Goal: Information Seeking & Learning: Compare options

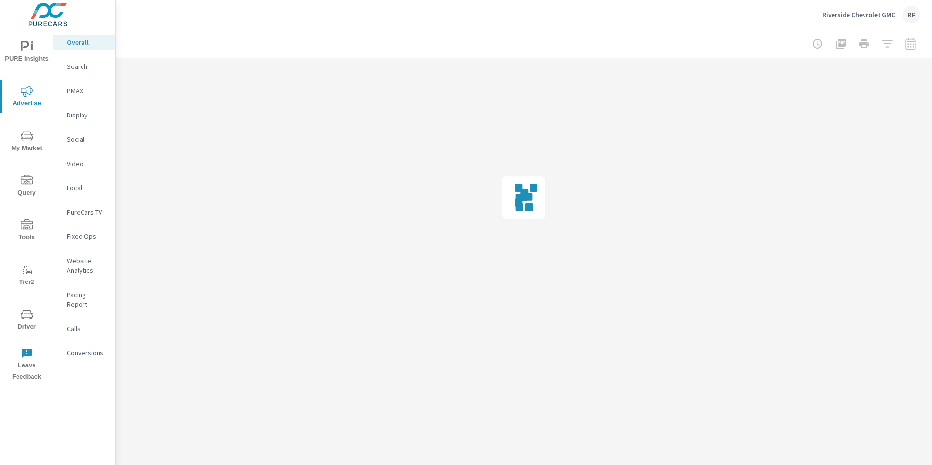
click at [84, 144] on div "Social" at bounding box center [84, 139] width 62 height 15
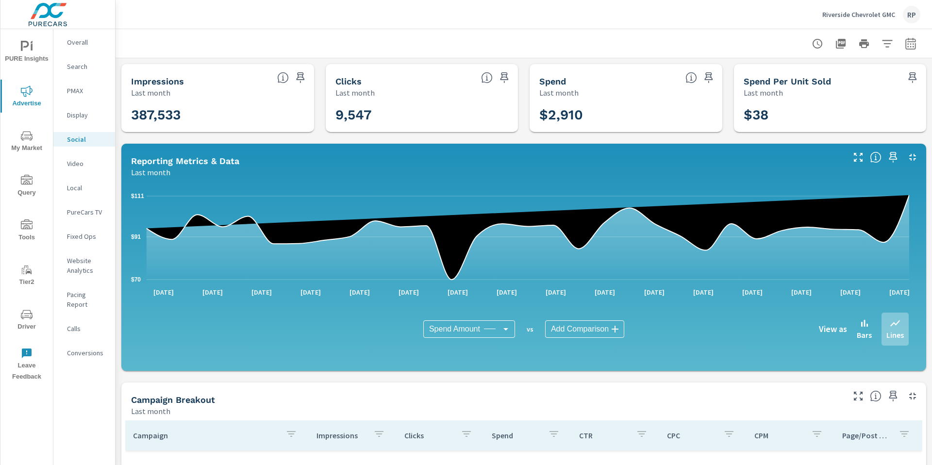
click at [892, 35] on div at bounding box center [863, 43] width 113 height 19
click at [904, 41] on icon "button" at bounding box center [910, 44] width 12 height 12
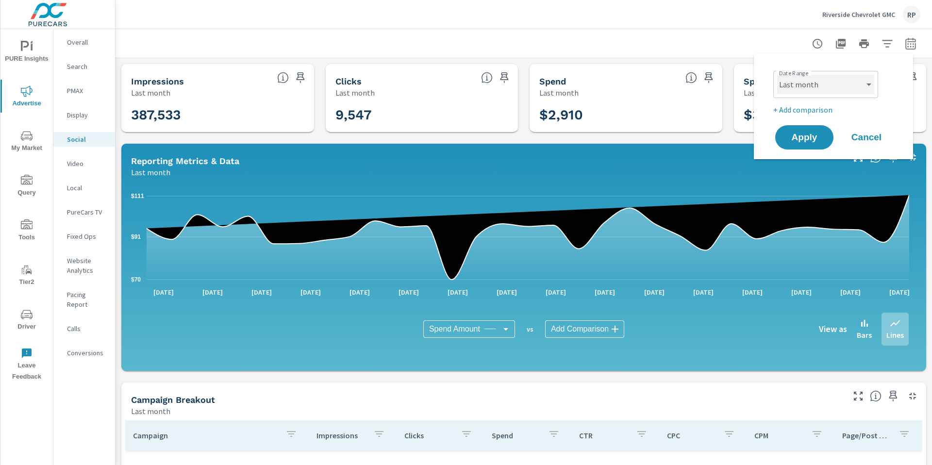
click at [813, 84] on select "Custom [DATE] Last week Last 7 days Last 14 days Last 30 days Last 45 days Last…" at bounding box center [825, 84] width 97 height 19
click at [777, 75] on select "Custom [DATE] Last week Last 7 days Last 14 days Last 30 days Last 45 days Last…" at bounding box center [825, 84] width 97 height 19
select select "Month to date"
click at [806, 108] on p "+ Add comparison" at bounding box center [835, 110] width 124 height 12
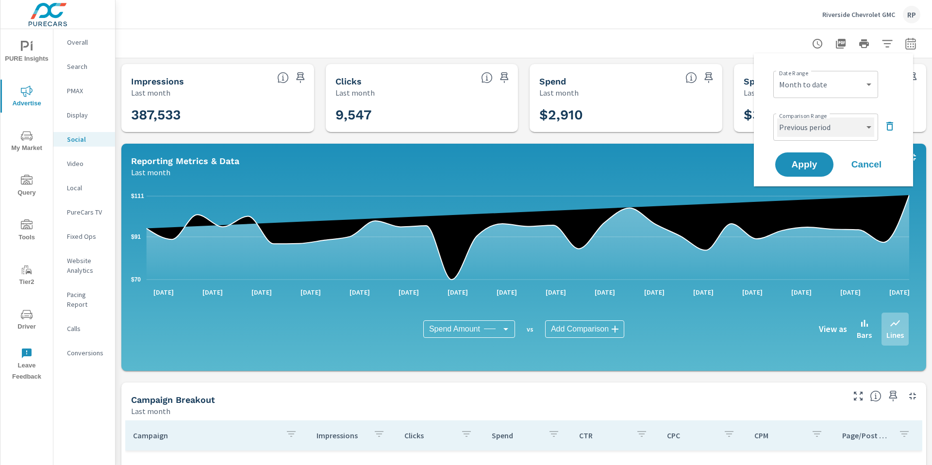
click at [811, 125] on select "Custom Previous period Previous month Previous year" at bounding box center [825, 126] width 97 height 19
click at [777, 117] on select "Custom Previous period Previous month Previous year" at bounding box center [825, 126] width 97 height 19
select select "custom"
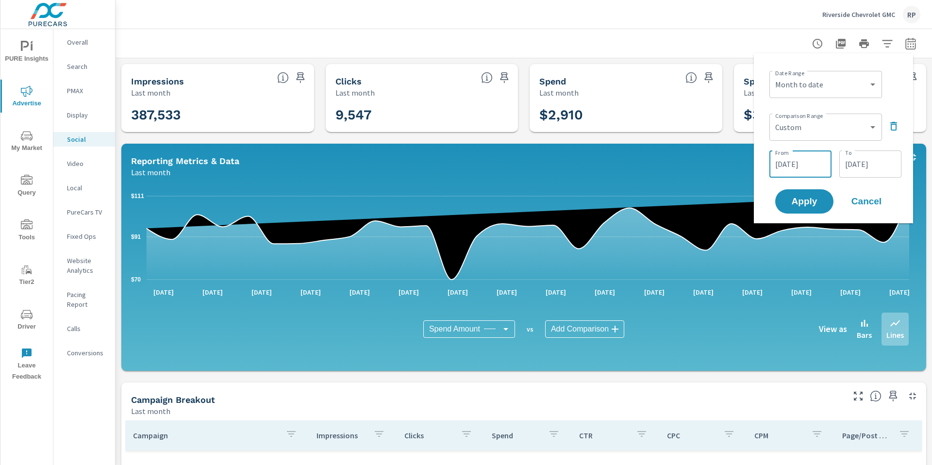
click at [815, 165] on input "08/03/2025" at bounding box center [800, 163] width 54 height 19
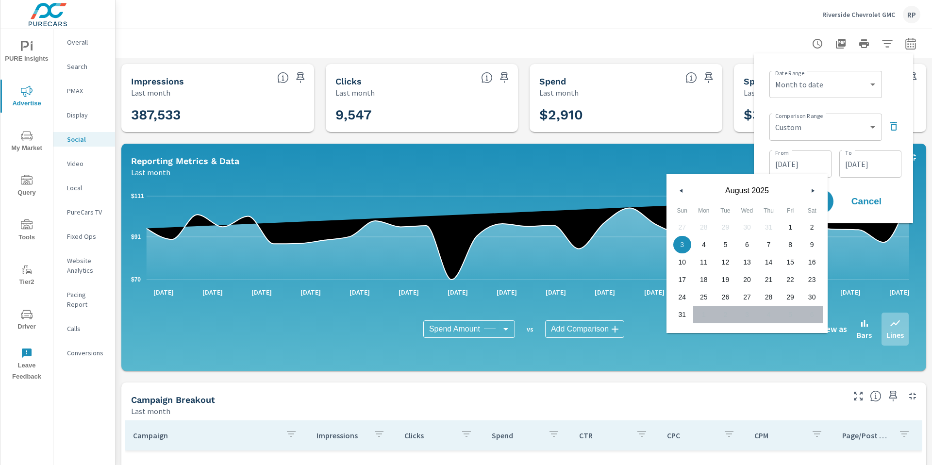
click at [790, 222] on span "1" at bounding box center [790, 227] width 22 height 13
type input "08/01/2025"
click at [865, 161] on input "08/31/2025" at bounding box center [870, 163] width 54 height 19
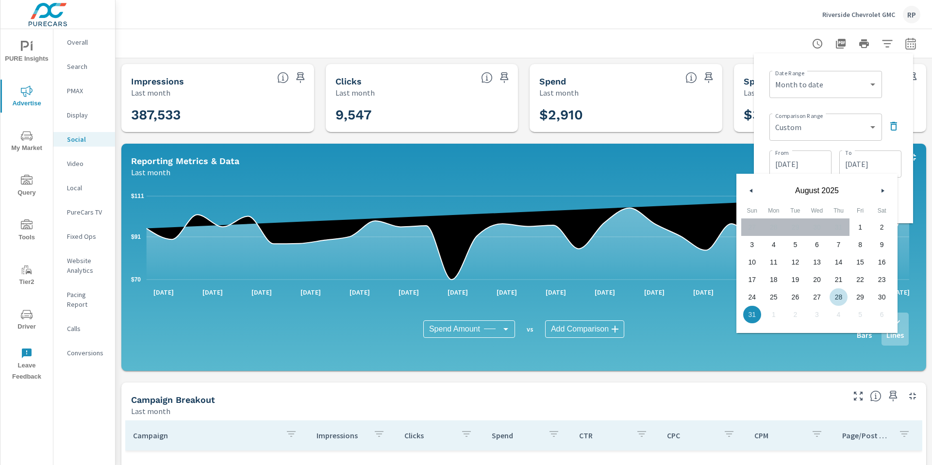
click at [843, 297] on span "28" at bounding box center [838, 297] width 22 height 13
type input "08/28/2025"
click at [898, 98] on div "Date Range Custom Yesterday Last week Last 7 days Last 14 days Last 30 days Las…" at bounding box center [835, 83] width 132 height 33
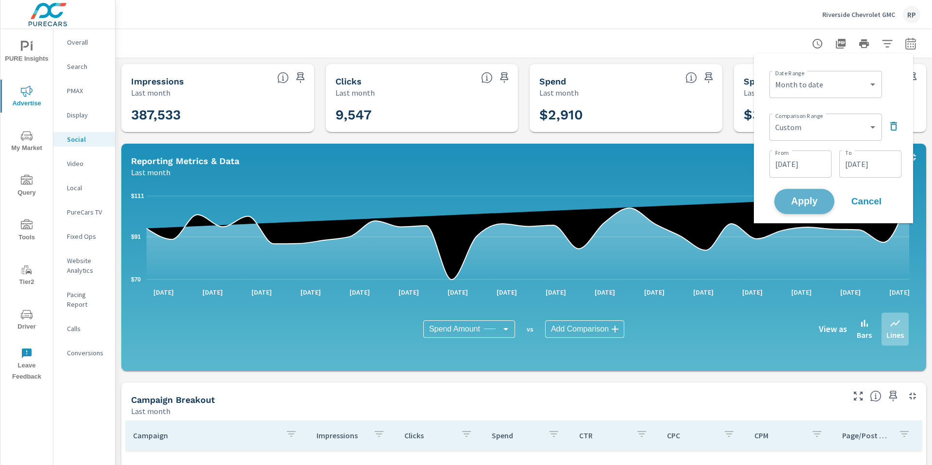
click at [815, 198] on span "Apply" at bounding box center [804, 201] width 40 height 9
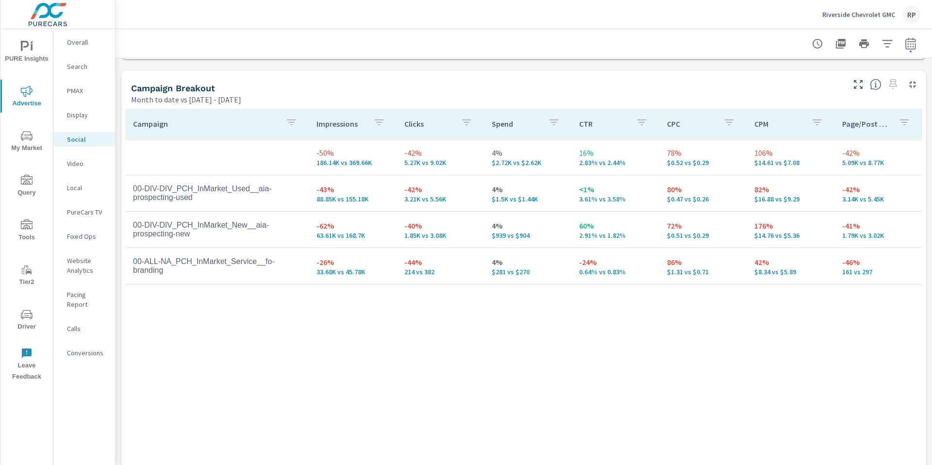
scroll to position [424, 0]
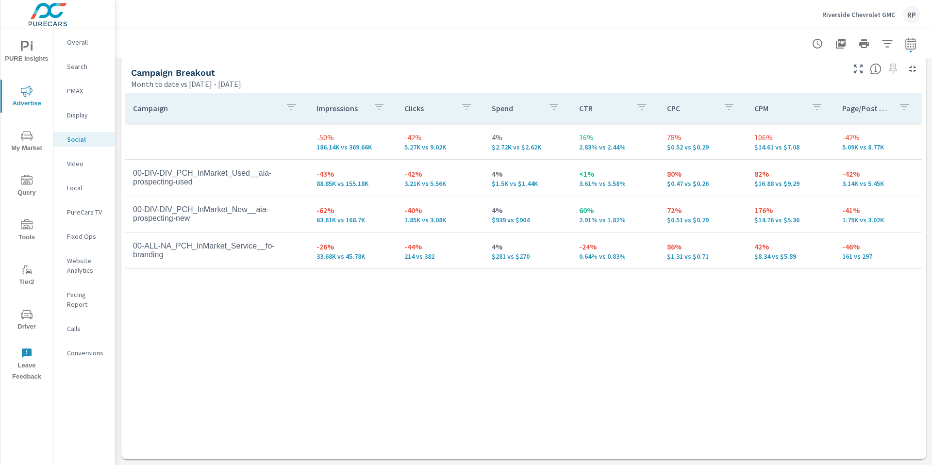
click at [906, 14] on div "RP" at bounding box center [911, 14] width 17 height 17
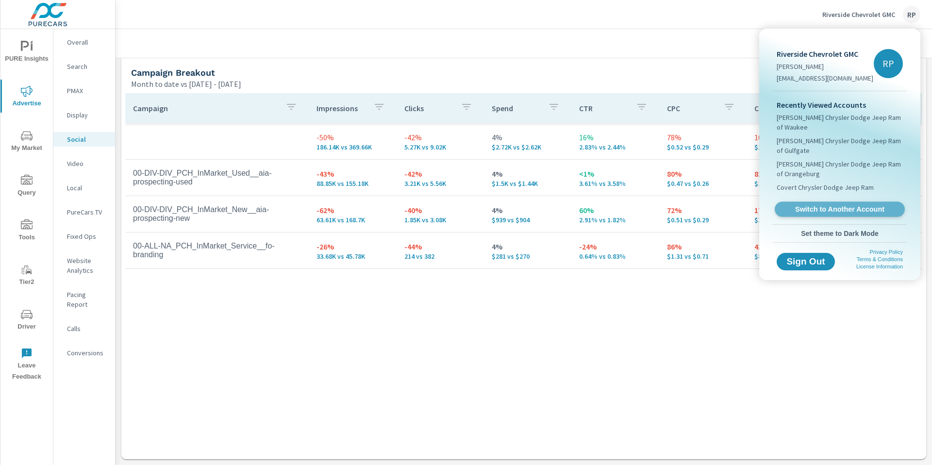
click at [835, 202] on link "Switch to Another Account" at bounding box center [839, 209] width 130 height 15
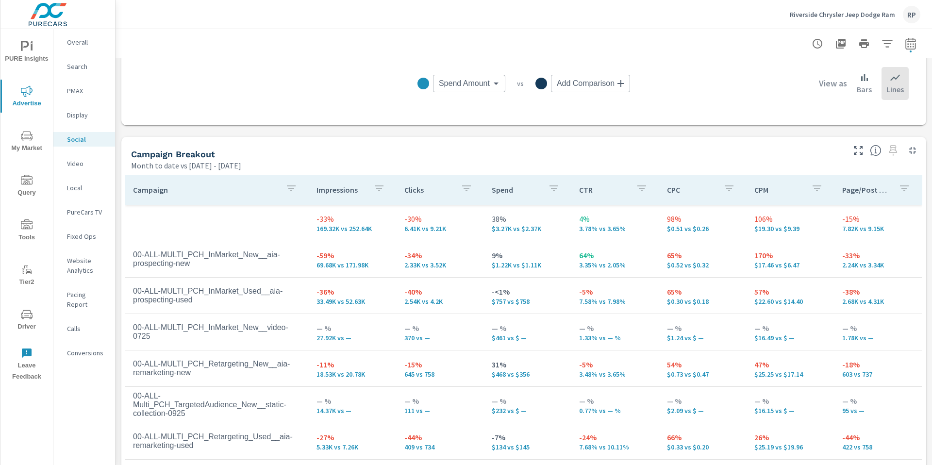
scroll to position [355, 0]
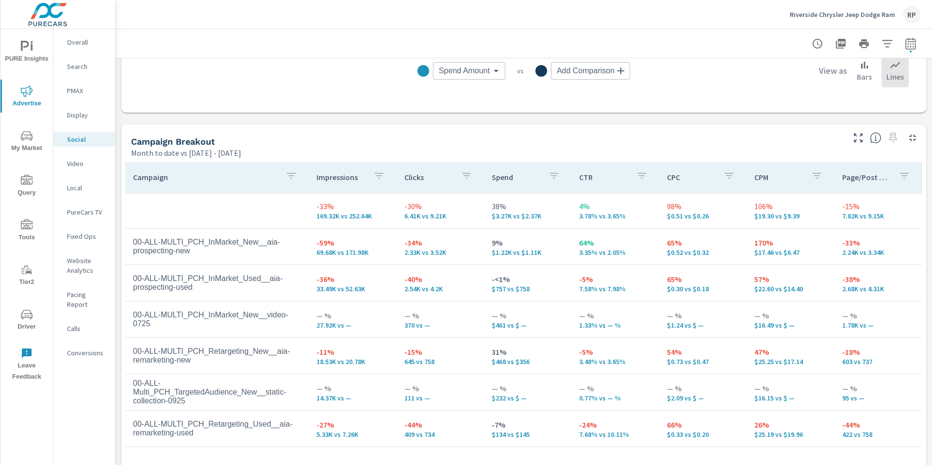
click at [906, 15] on div "RP" at bounding box center [911, 14] width 17 height 17
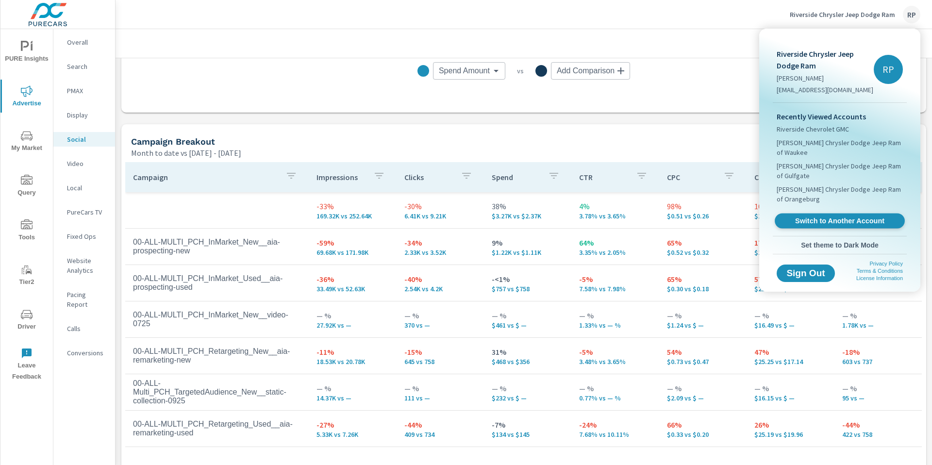
click at [849, 216] on span "Switch to Another Account" at bounding box center [839, 220] width 119 height 9
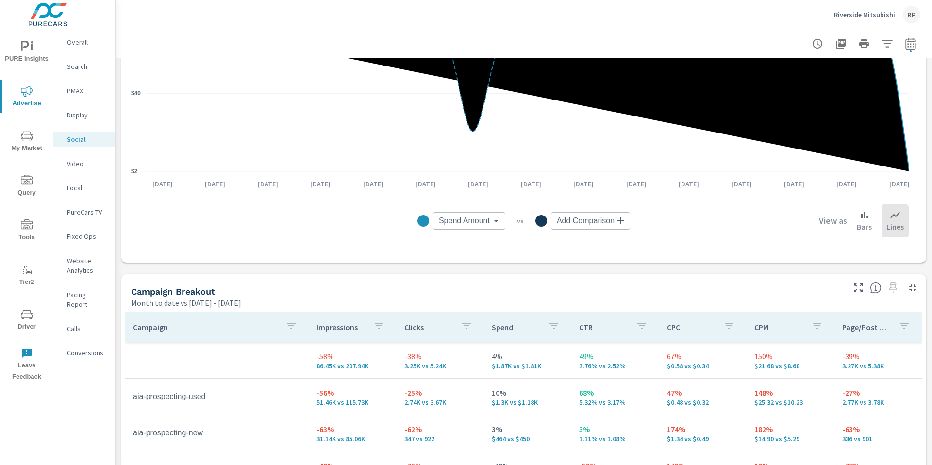
scroll to position [206, 0]
click at [907, 16] on div "RP" at bounding box center [911, 14] width 17 height 17
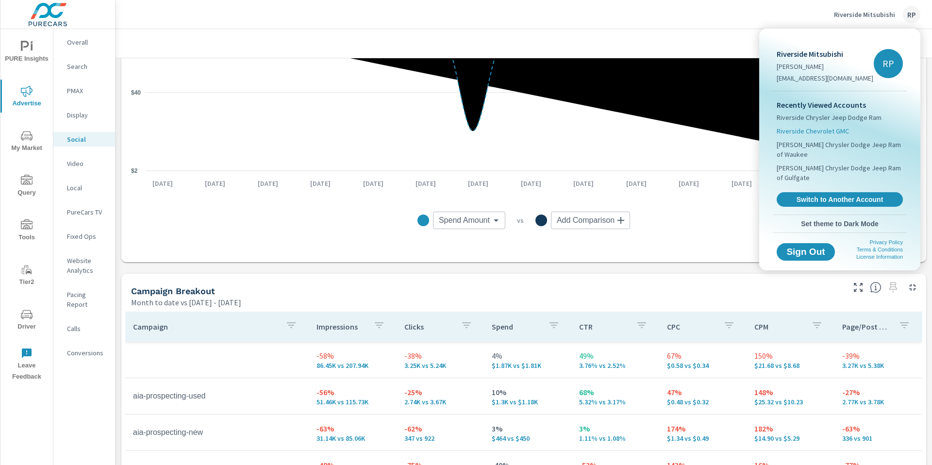
click at [840, 130] on span "Riverside Chevrolet GMC" at bounding box center [812, 131] width 72 height 10
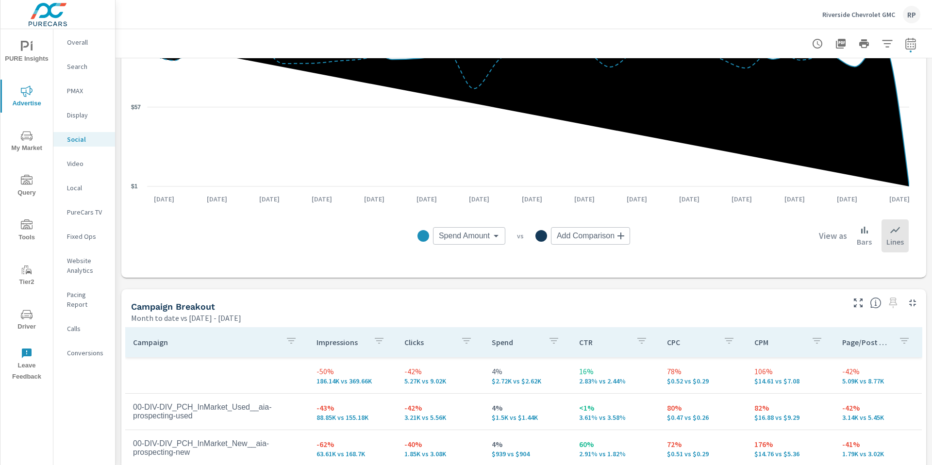
scroll to position [424, 0]
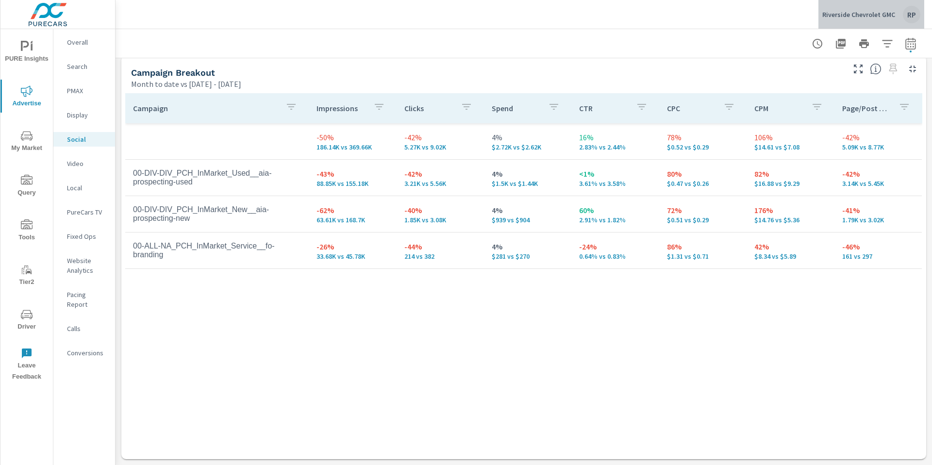
click at [906, 16] on div "Riverside Chevrolet GMC RP" at bounding box center [871, 14] width 98 height 17
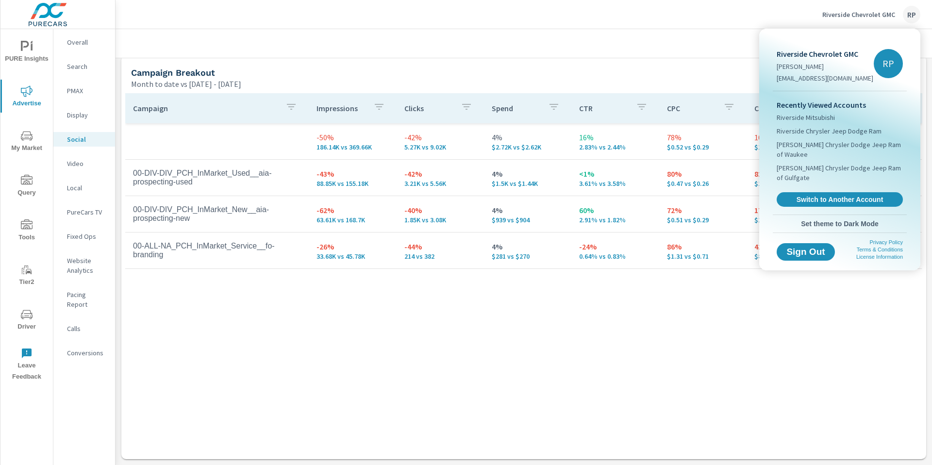
click at [907, 16] on div at bounding box center [466, 232] width 932 height 465
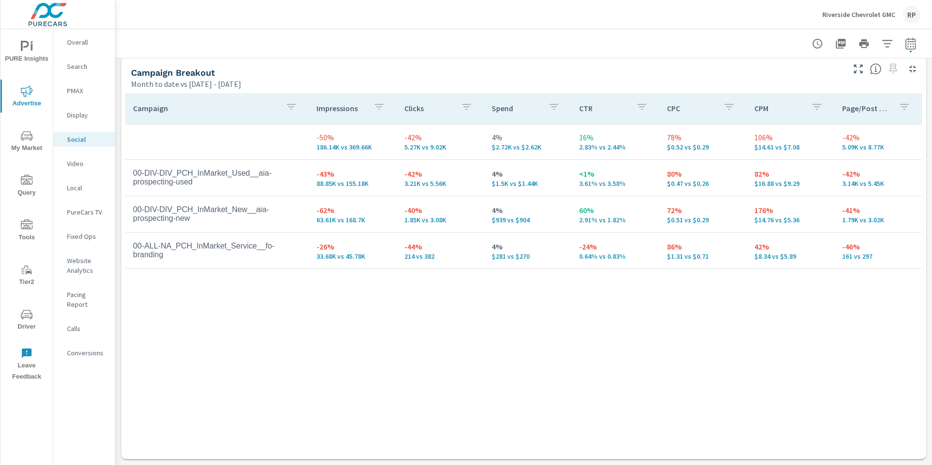
click at [909, 16] on div "RP" at bounding box center [911, 14] width 17 height 17
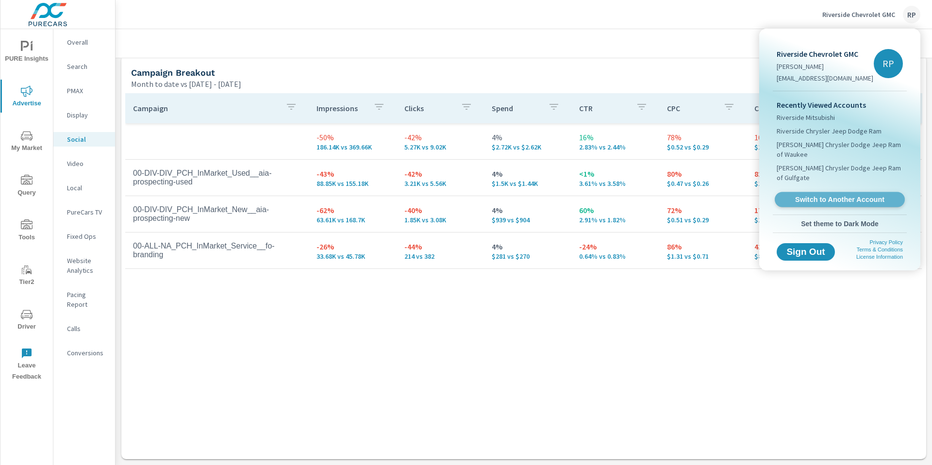
click at [841, 195] on span "Switch to Another Account" at bounding box center [839, 199] width 119 height 9
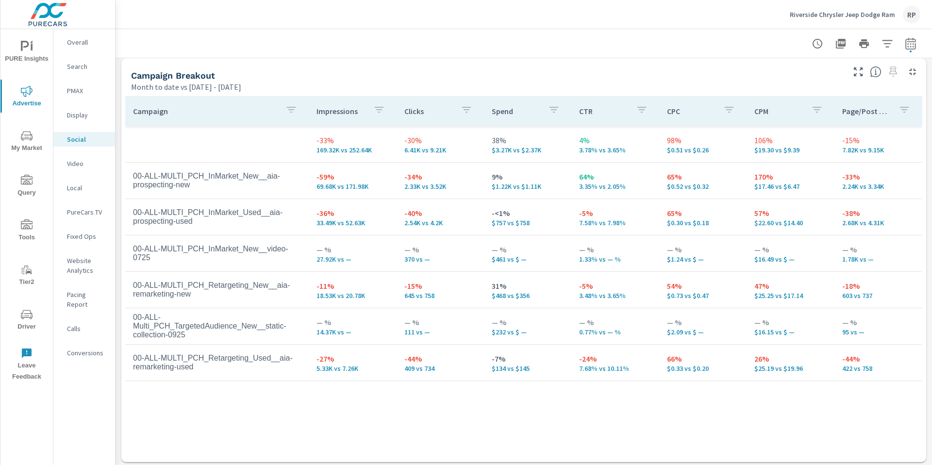
scroll to position [424, 0]
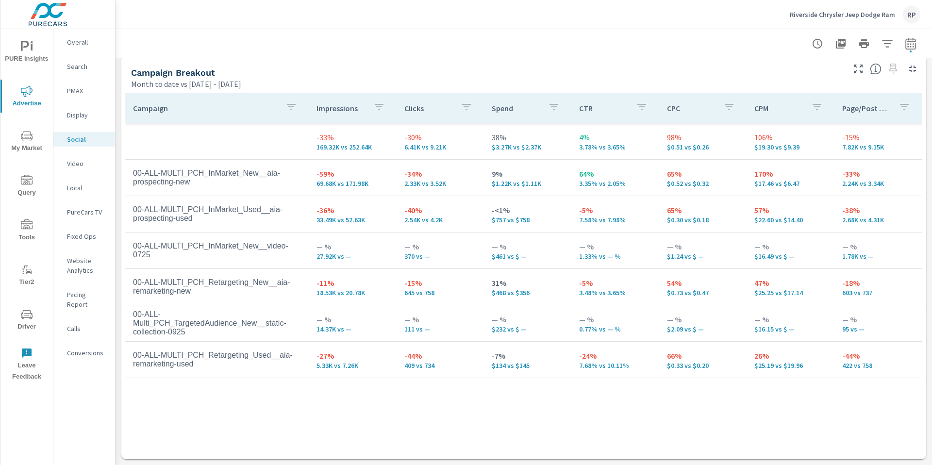
click at [901, 12] on div "Riverside Chrysler Jeep Dodge Ram RP" at bounding box center [854, 14] width 131 height 17
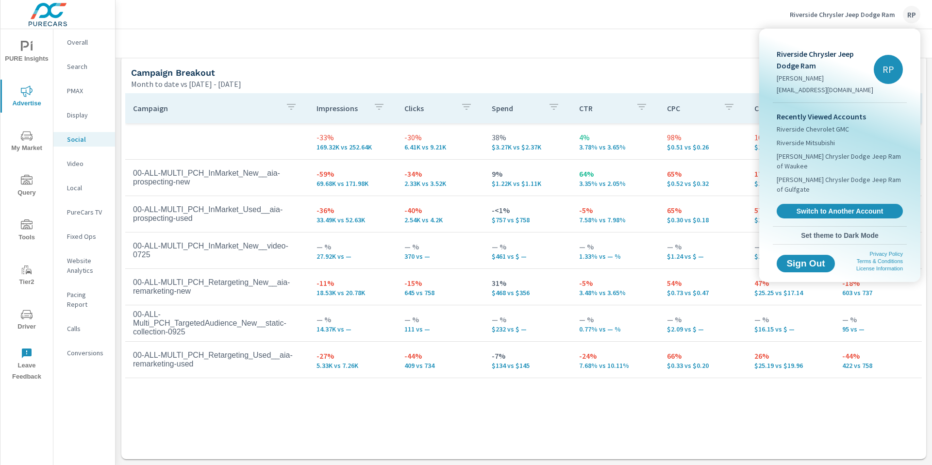
click at [911, 14] on div at bounding box center [466, 232] width 932 height 465
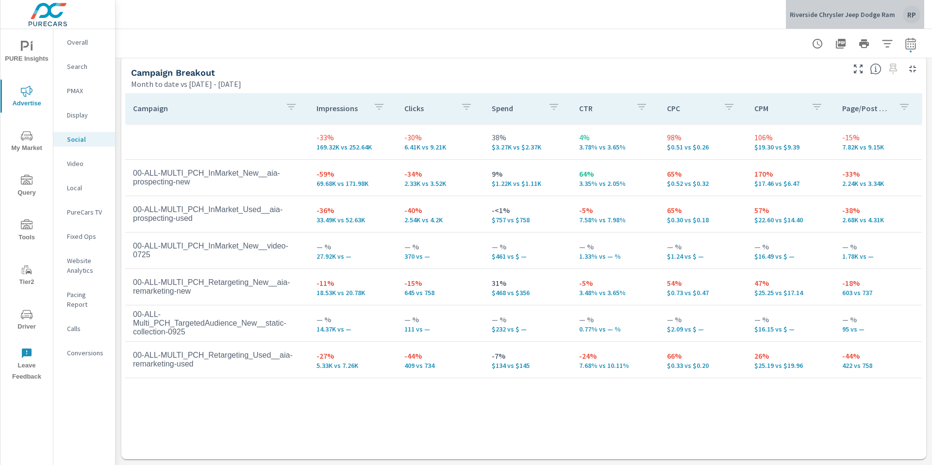
click at [906, 14] on div "RP" at bounding box center [911, 14] width 17 height 17
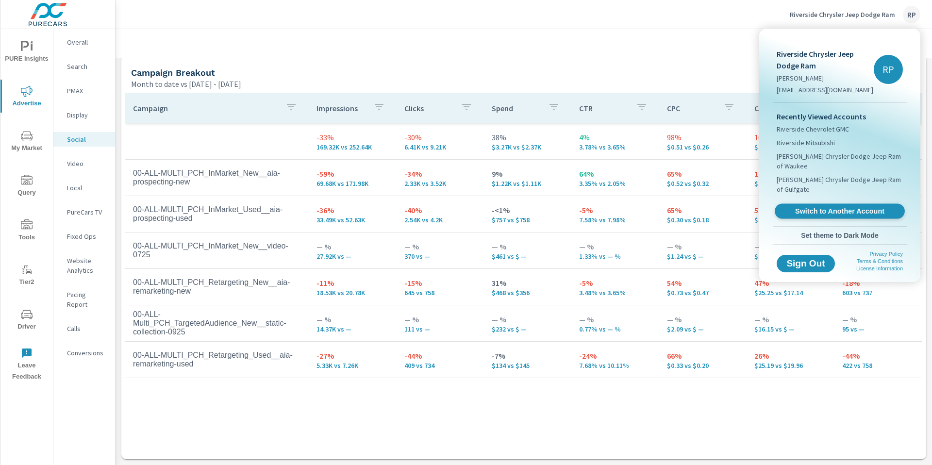
click at [837, 204] on link "Switch to Another Account" at bounding box center [839, 211] width 130 height 15
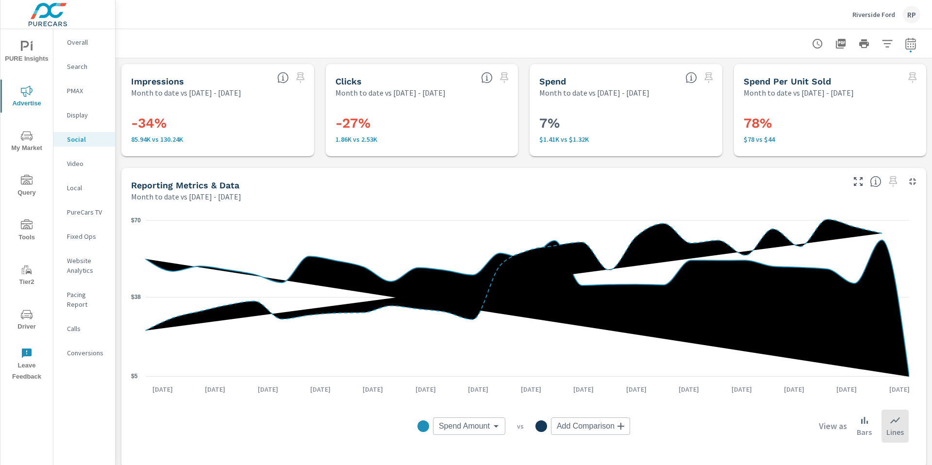
scroll to position [424, 0]
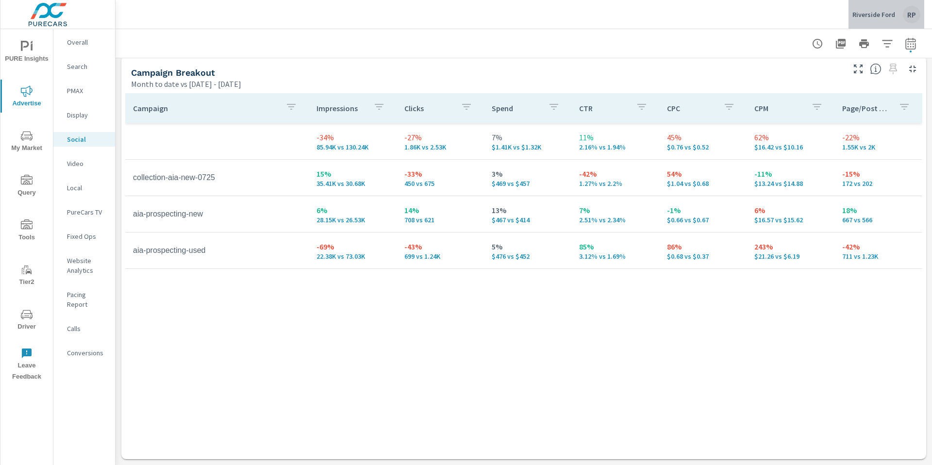
click at [904, 10] on div "RP" at bounding box center [911, 14] width 17 height 17
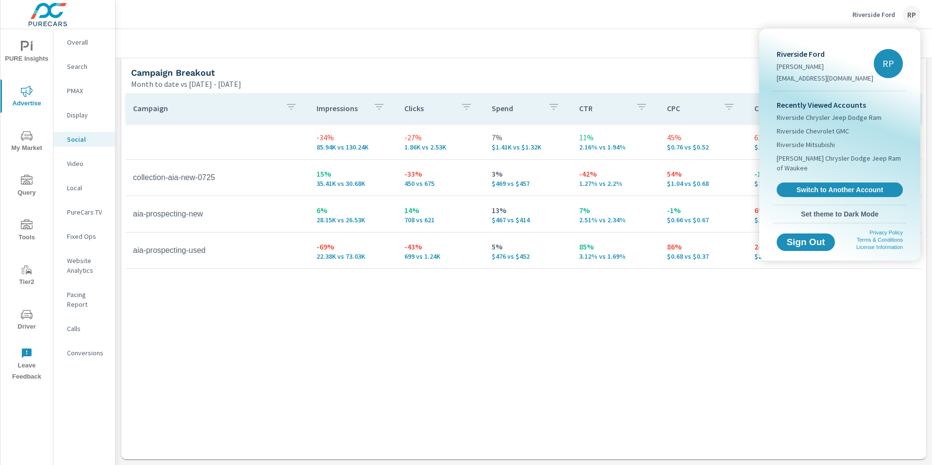
click at [851, 187] on div "Recently Viewed Accounts Riverside Chrysler Jeep Dodge Ram Riverside Chevrolet …" at bounding box center [839, 148] width 134 height 114
click at [850, 185] on span "Switch to Another Account" at bounding box center [839, 189] width 119 height 9
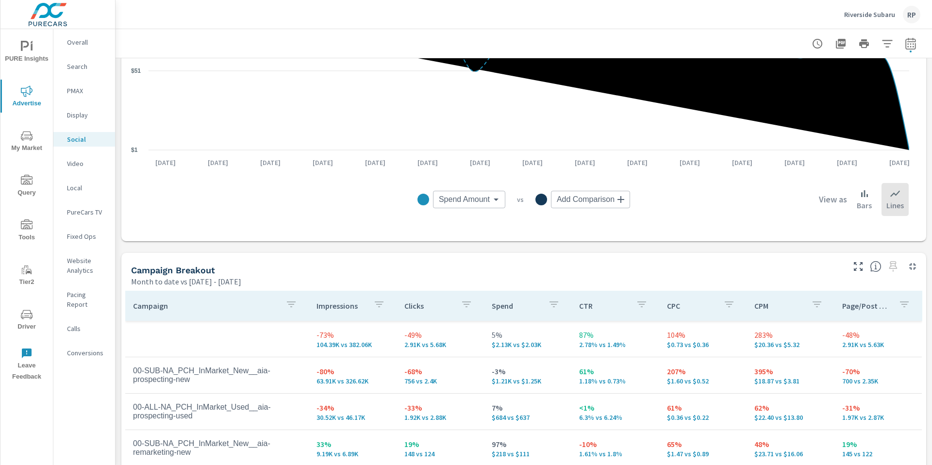
scroll to position [253, 0]
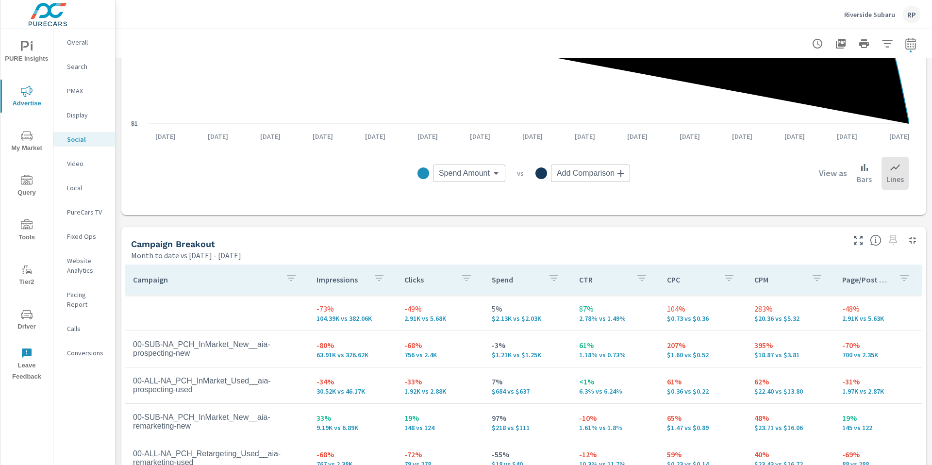
click at [912, 16] on div "RP" at bounding box center [911, 14] width 17 height 17
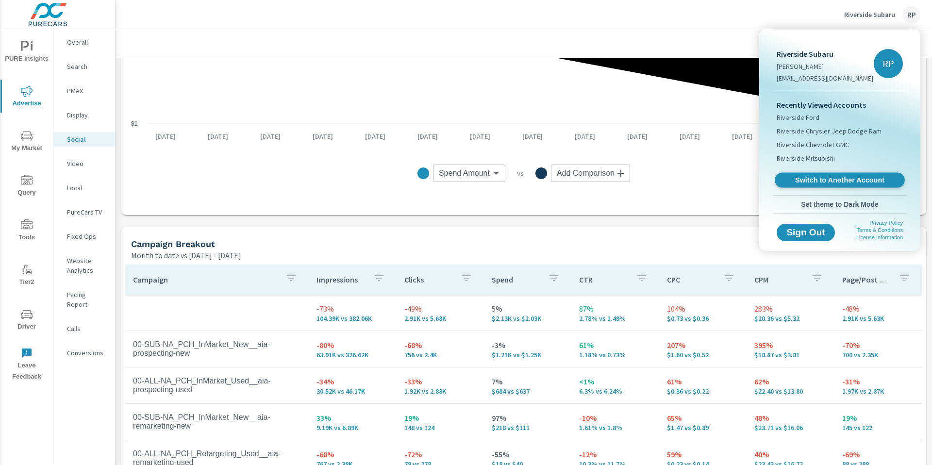
click at [848, 183] on span "Switch to Another Account" at bounding box center [839, 180] width 119 height 9
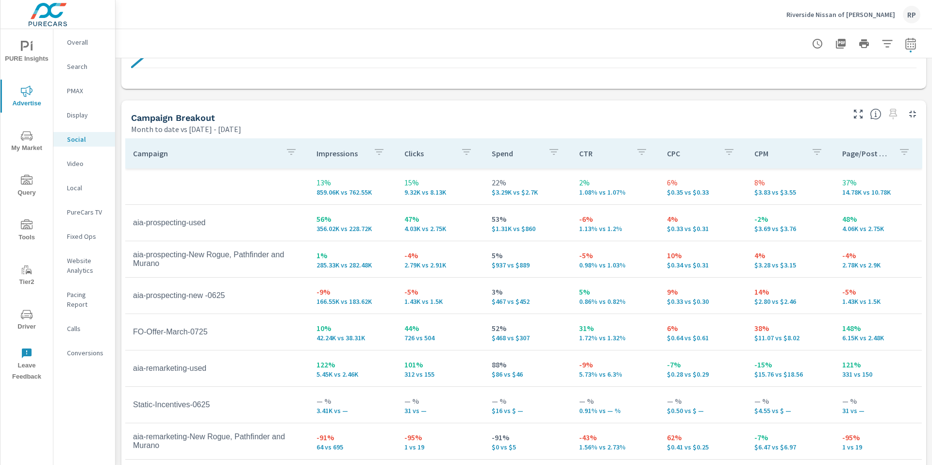
scroll to position [384, 0]
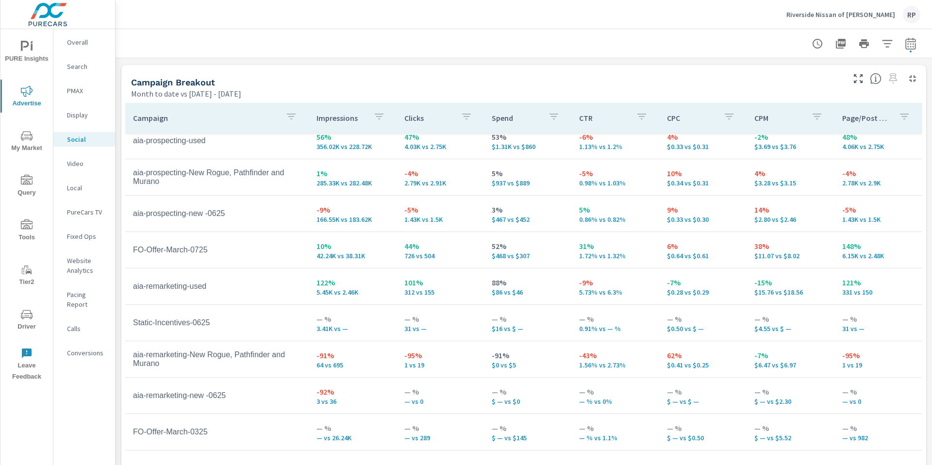
scroll to position [424, 0]
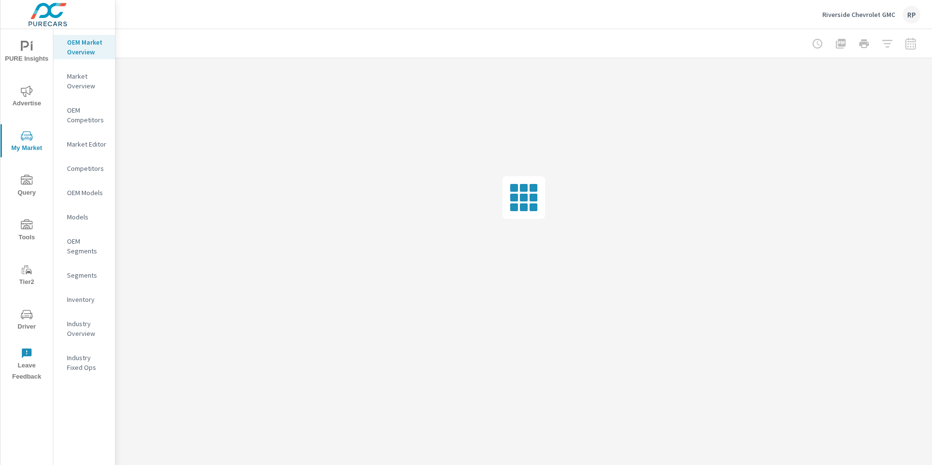
click at [912, 15] on div "RP" at bounding box center [911, 14] width 17 height 17
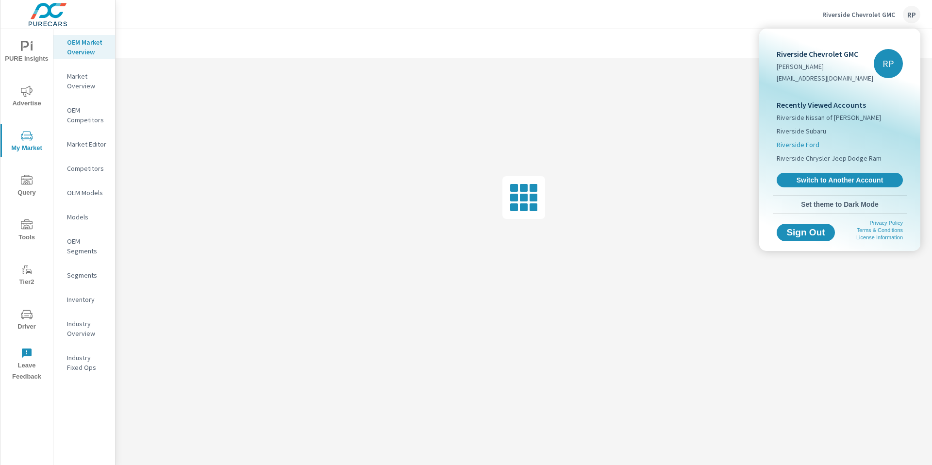
click at [814, 148] on span "Riverside Ford" at bounding box center [797, 145] width 43 height 10
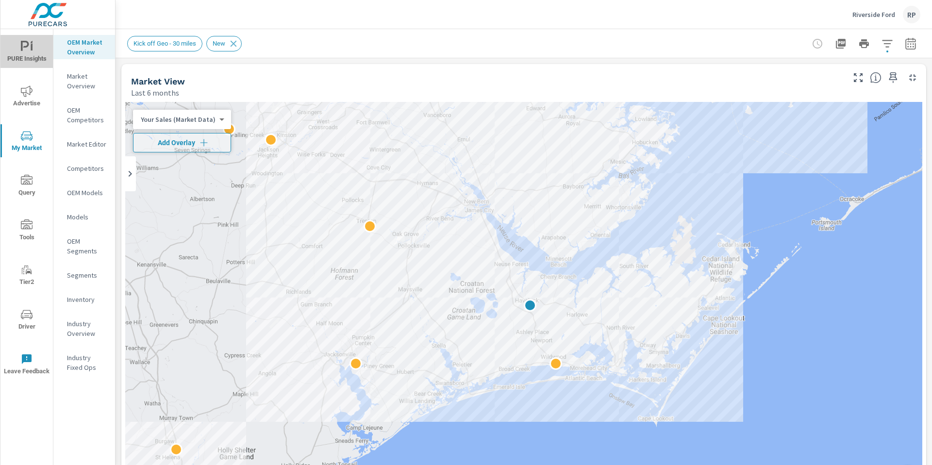
click at [27, 53] on span "PURE Insights" at bounding box center [26, 53] width 47 height 24
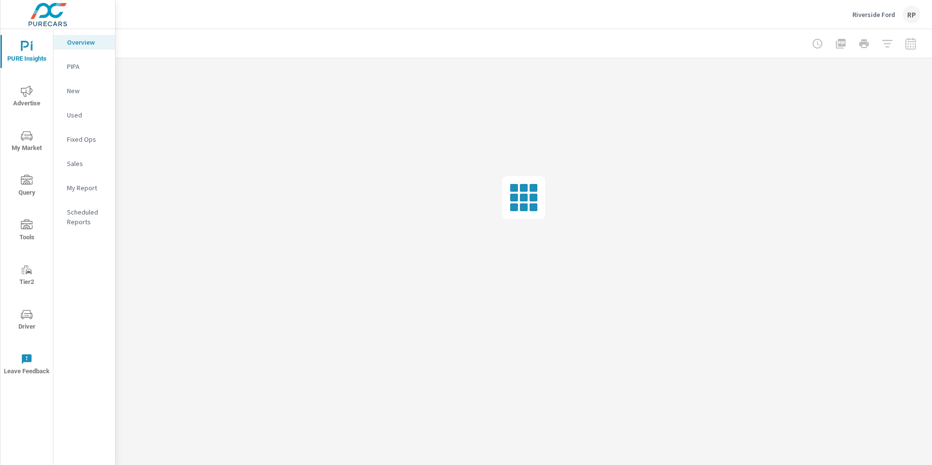
click at [83, 194] on div "My Report" at bounding box center [84, 188] width 62 height 15
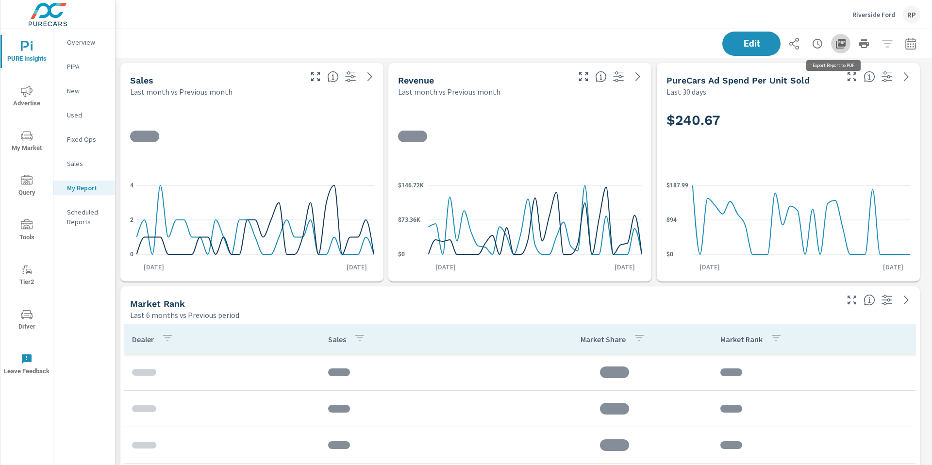
scroll to position [2810, 824]
click at [836, 44] on icon "button" at bounding box center [841, 44] width 10 height 10
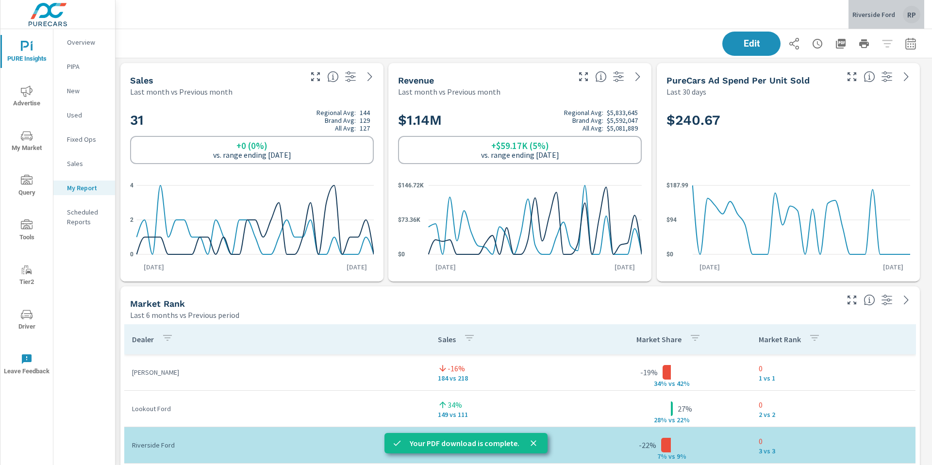
click at [914, 18] on div "RP" at bounding box center [911, 14] width 17 height 17
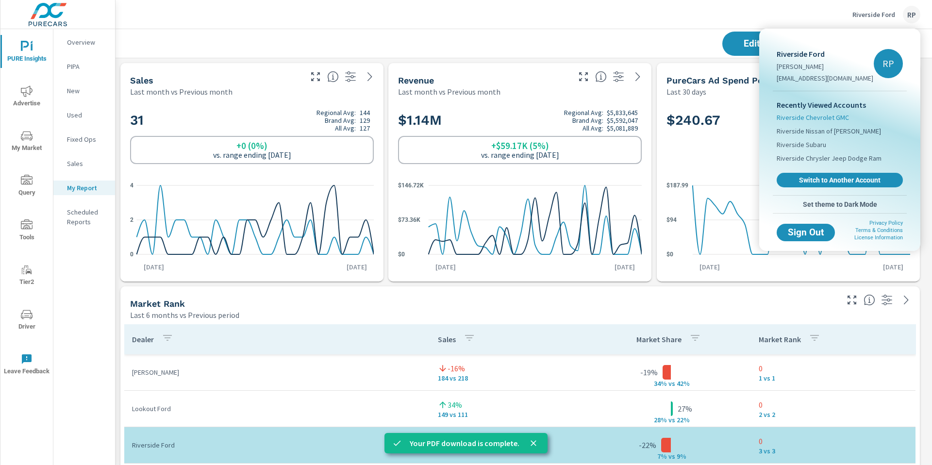
click at [816, 116] on span "Riverside Chevrolet GMC" at bounding box center [812, 118] width 72 height 10
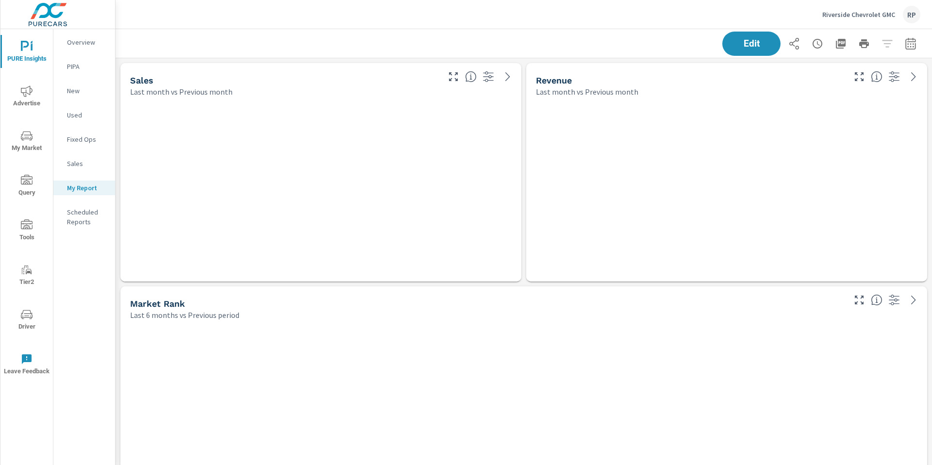
scroll to position [3479, 824]
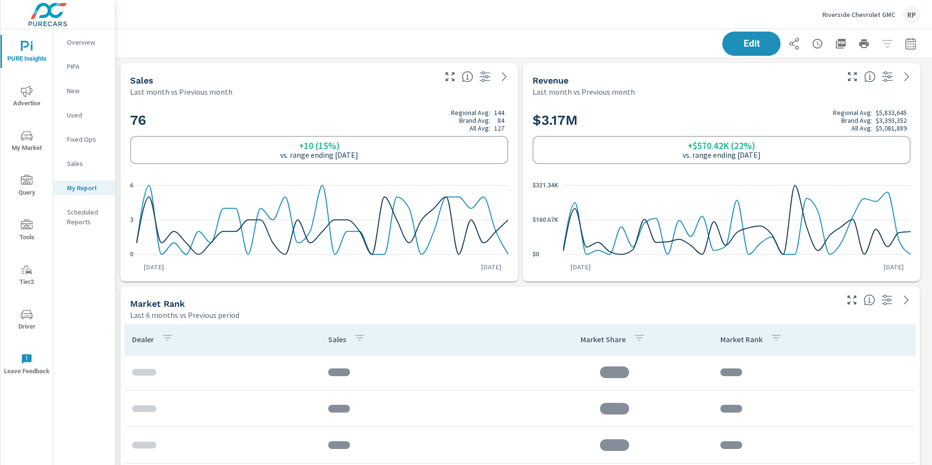
click at [836, 45] on icon "button" at bounding box center [841, 44] width 10 height 10
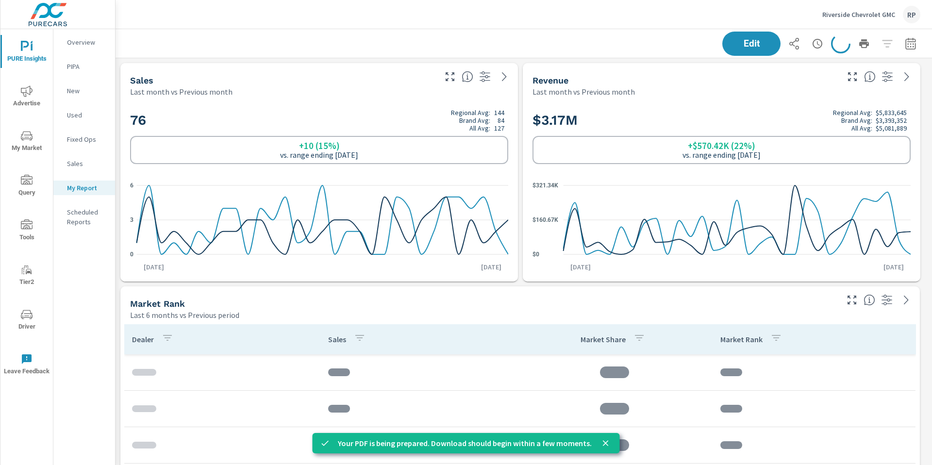
scroll to position [3479, 824]
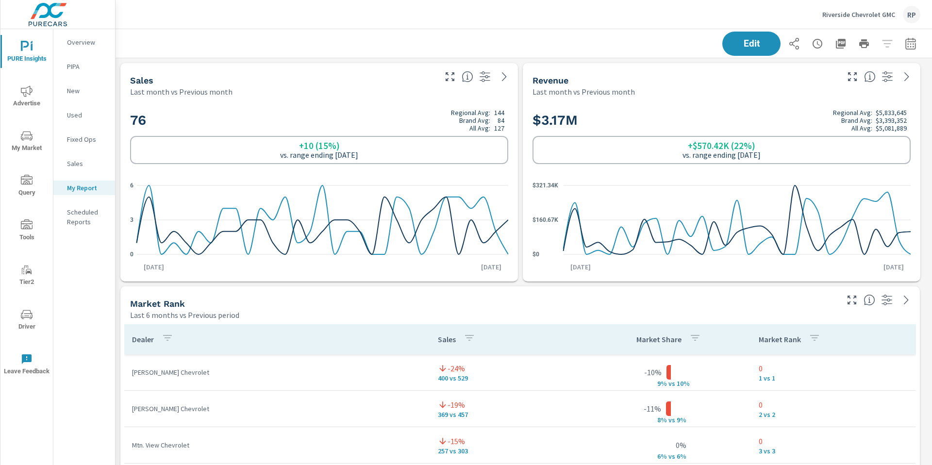
click at [457, 31] on div "Edit" at bounding box center [523, 43] width 793 height 29
click at [31, 234] on span "Tools" at bounding box center [26, 231] width 47 height 24
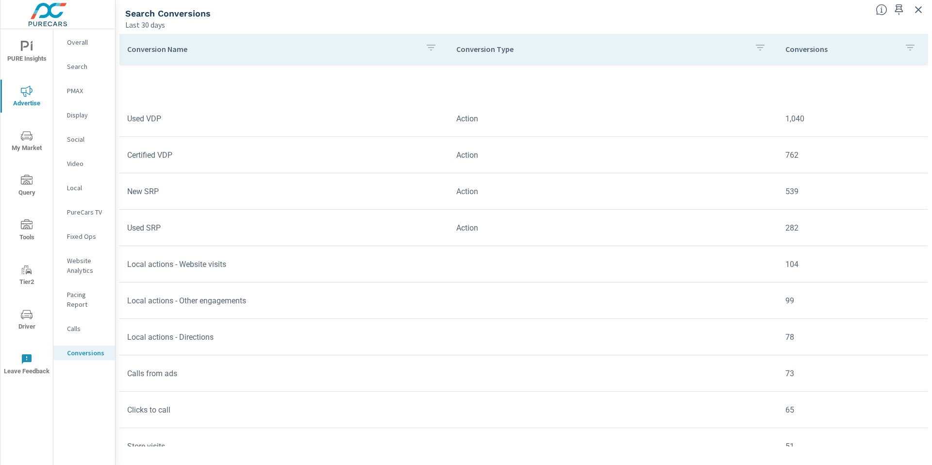
scroll to position [236, 0]
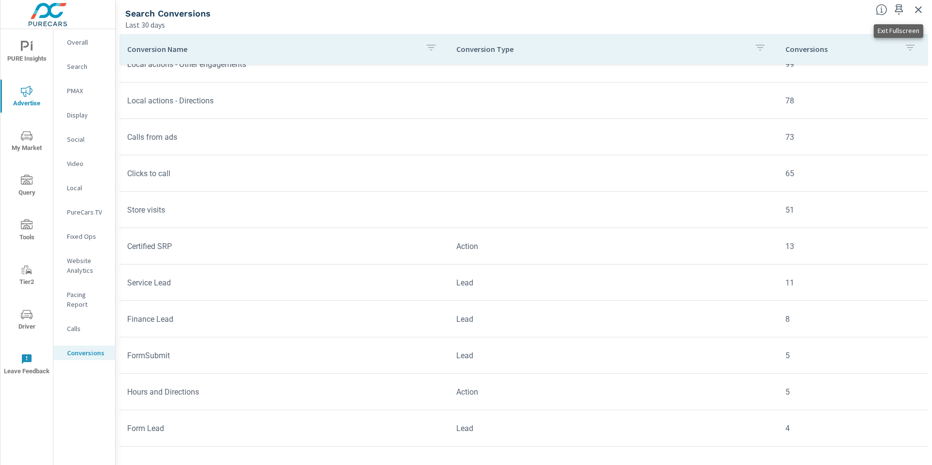
click at [915, 14] on icon "button" at bounding box center [918, 10] width 12 height 12
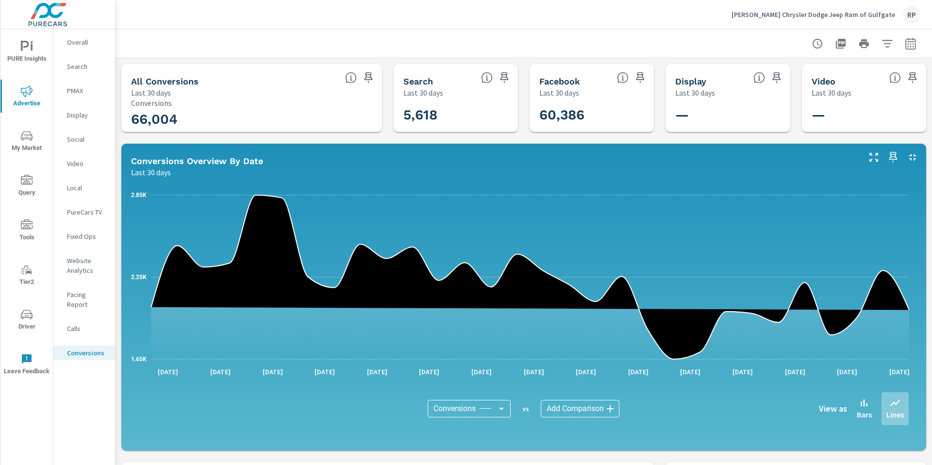
click at [905, 20] on div "RP" at bounding box center [911, 14] width 17 height 17
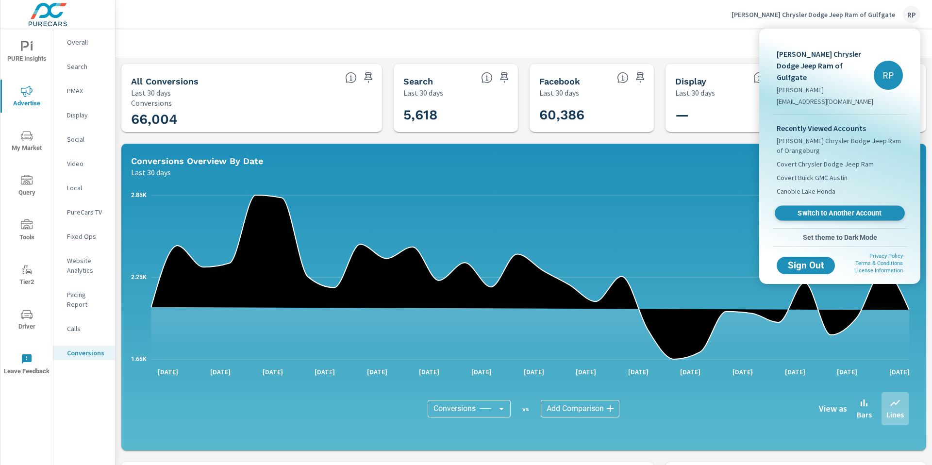
click at [841, 209] on span "Switch to Another Account" at bounding box center [839, 213] width 119 height 9
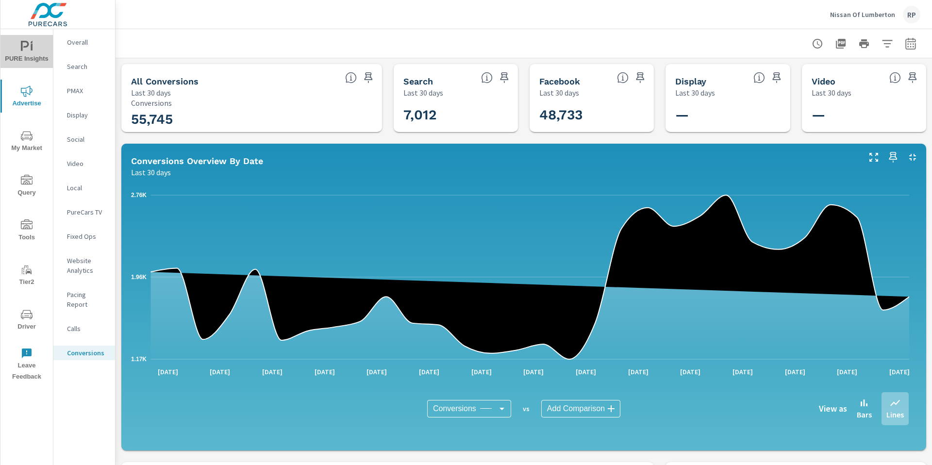
click at [18, 49] on span "PURE Insights" at bounding box center [26, 53] width 47 height 24
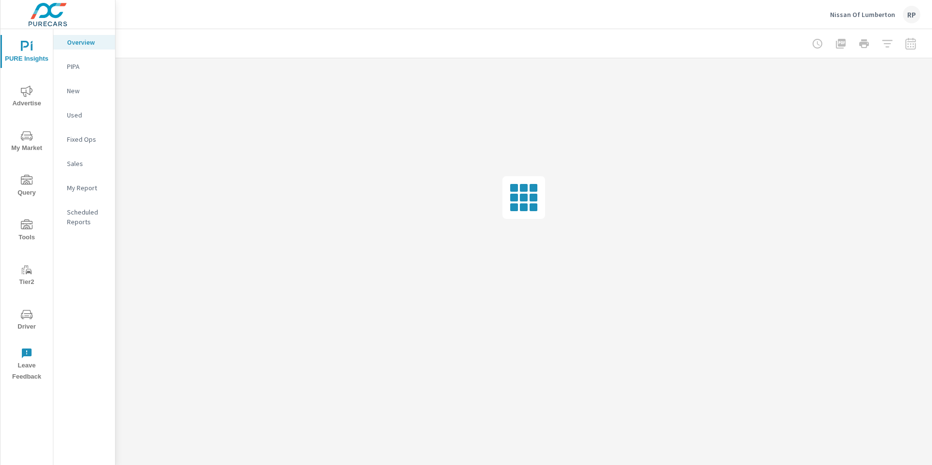
click at [78, 195] on nav "Overview PIPA New Used Fixed Ops Sales My Report Scheduled Reports" at bounding box center [84, 135] width 62 height 213
click at [85, 192] on p "My Report" at bounding box center [87, 188] width 40 height 10
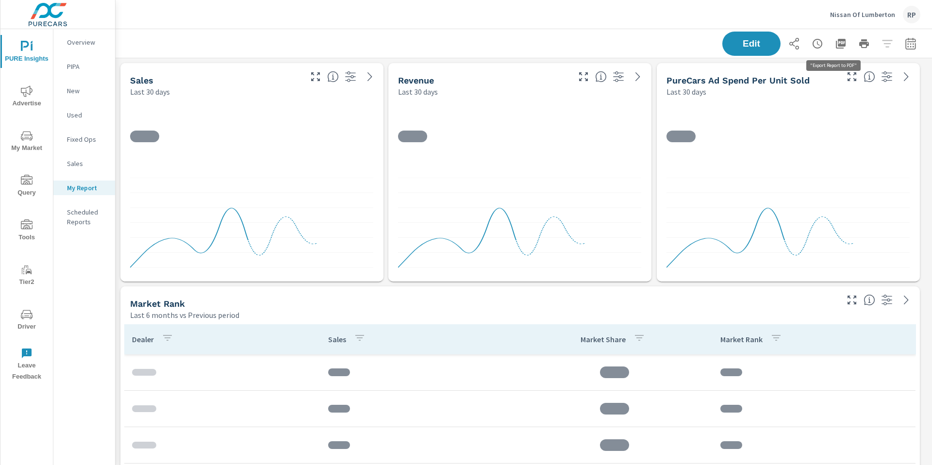
scroll to position [4149, 824]
click at [836, 46] on icon "button" at bounding box center [841, 44] width 10 height 10
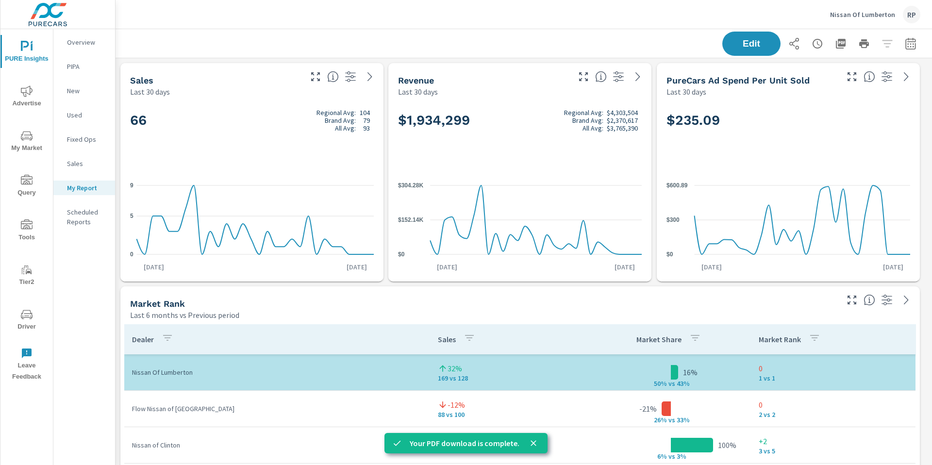
scroll to position [4149, 824]
click at [912, 11] on div "RP" at bounding box center [911, 14] width 17 height 17
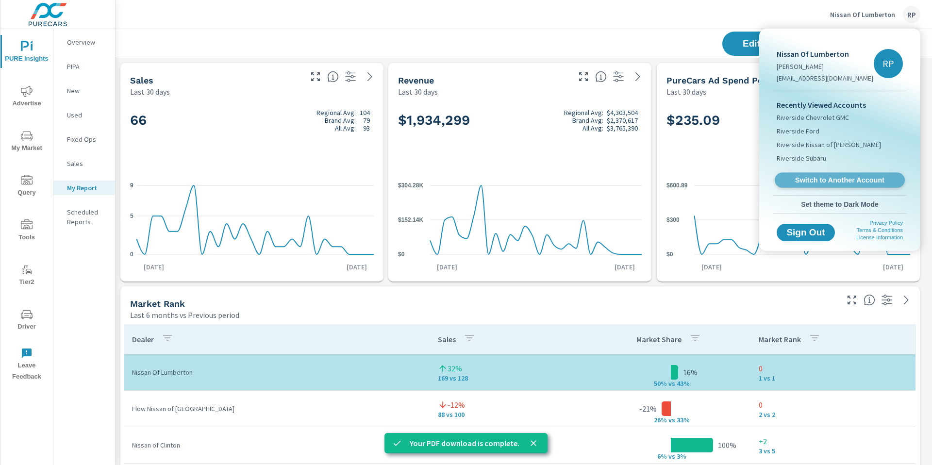
click at [833, 183] on span "Switch to Another Account" at bounding box center [839, 180] width 119 height 9
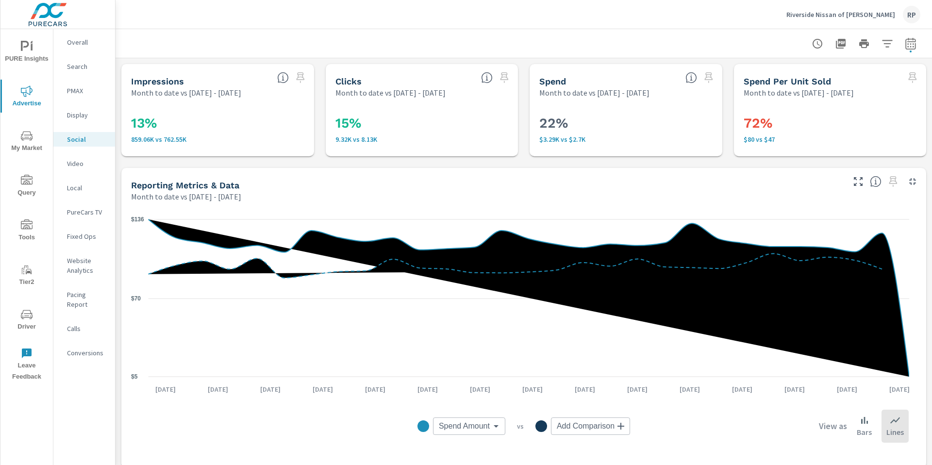
scroll to position [47, 0]
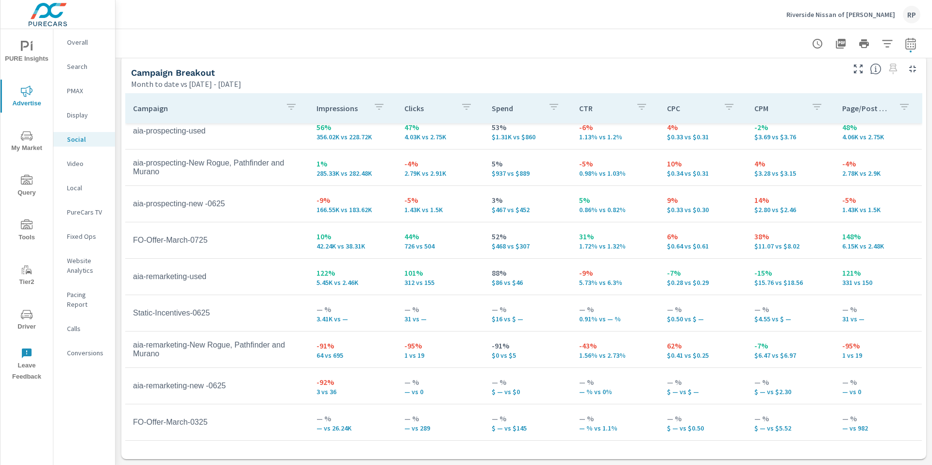
click at [913, 16] on div "RP" at bounding box center [911, 14] width 17 height 17
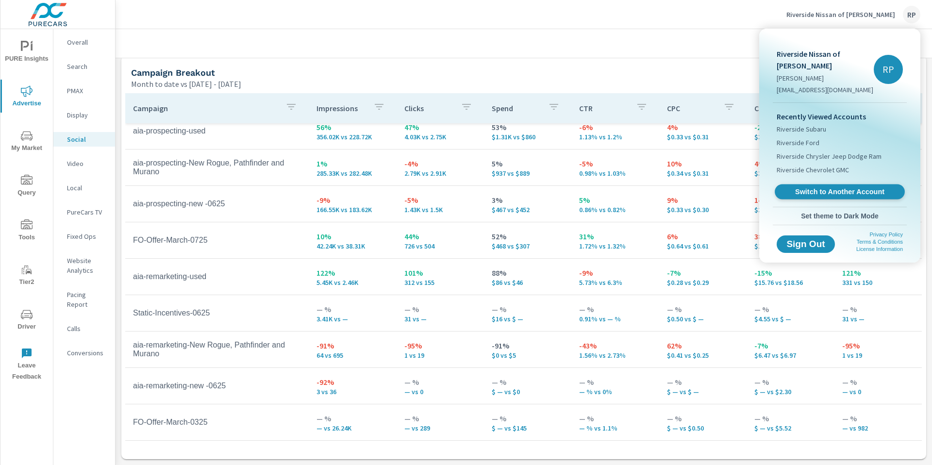
click at [843, 187] on span "Switch to Another Account" at bounding box center [839, 191] width 119 height 9
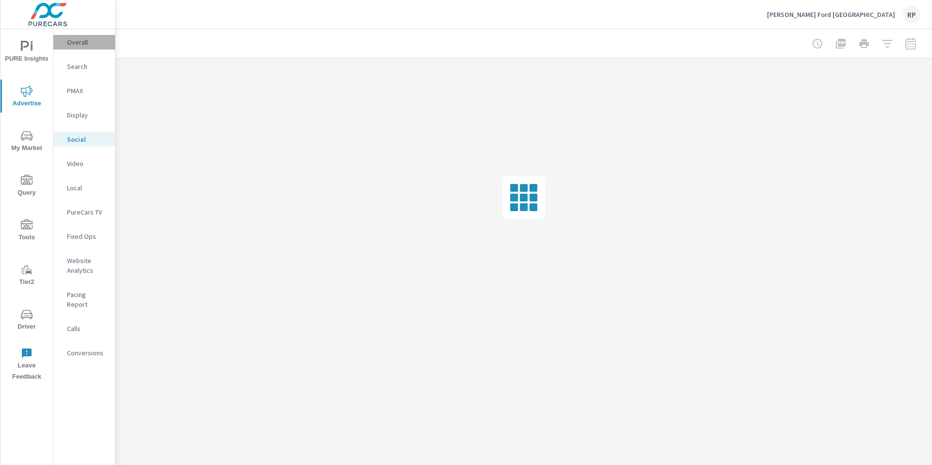
click at [86, 44] on p "Overall" at bounding box center [87, 42] width 40 height 10
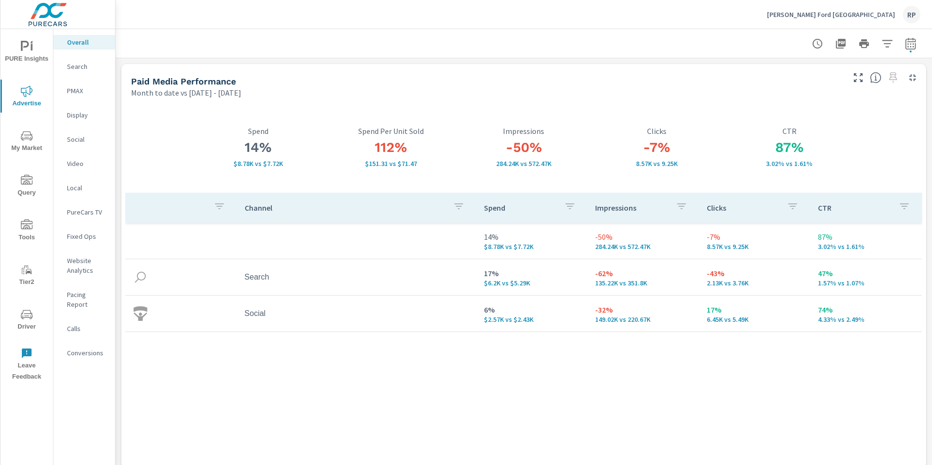
click at [73, 94] on p "PMAX" at bounding box center [87, 91] width 40 height 10
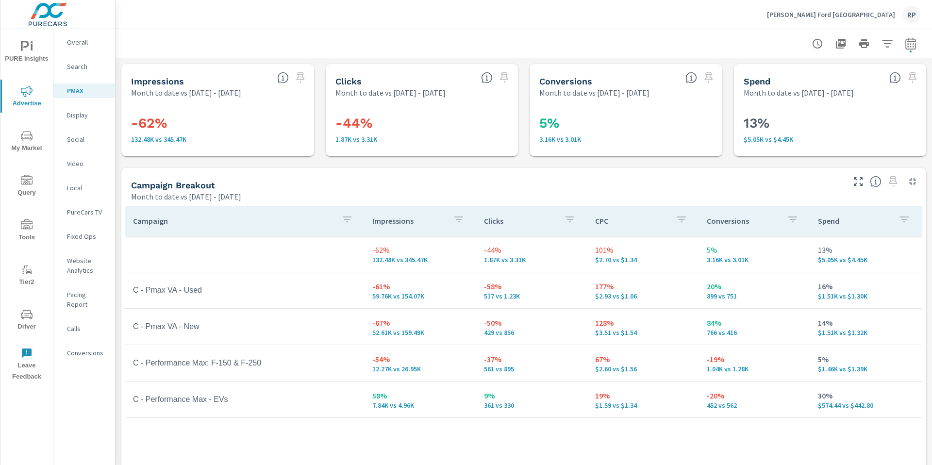
click at [79, 60] on div "Search" at bounding box center [84, 66] width 62 height 15
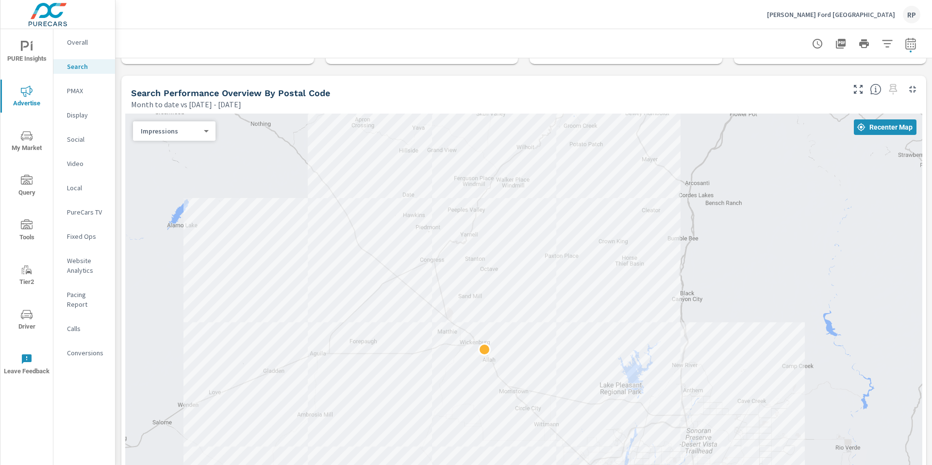
scroll to position [20, 0]
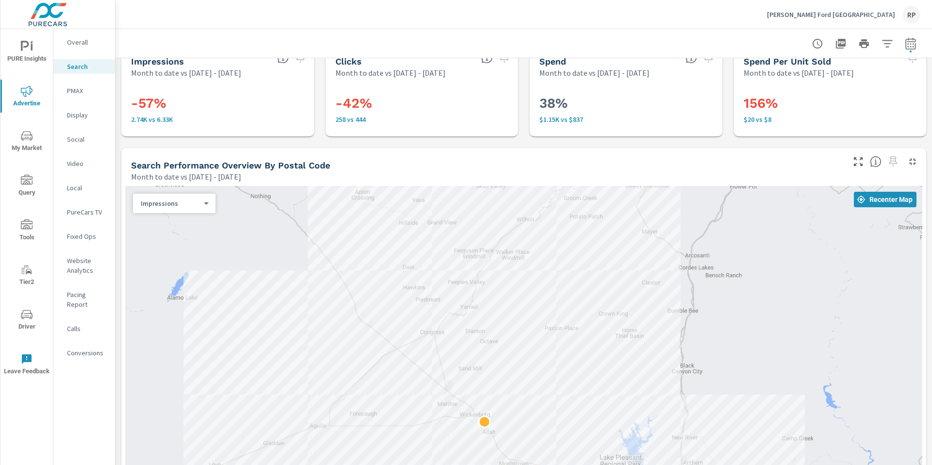
click at [94, 51] on nav "Overall Search PMAX Display Social Video Local PureCars TV Fixed Ops Website An…" at bounding box center [84, 201] width 62 height 345
click at [85, 34] on nav "Overall Search PMAX Display Social Video Local PureCars TV Fixed Ops Website An…" at bounding box center [84, 201] width 62 height 345
click at [86, 40] on p "Overall" at bounding box center [87, 42] width 40 height 10
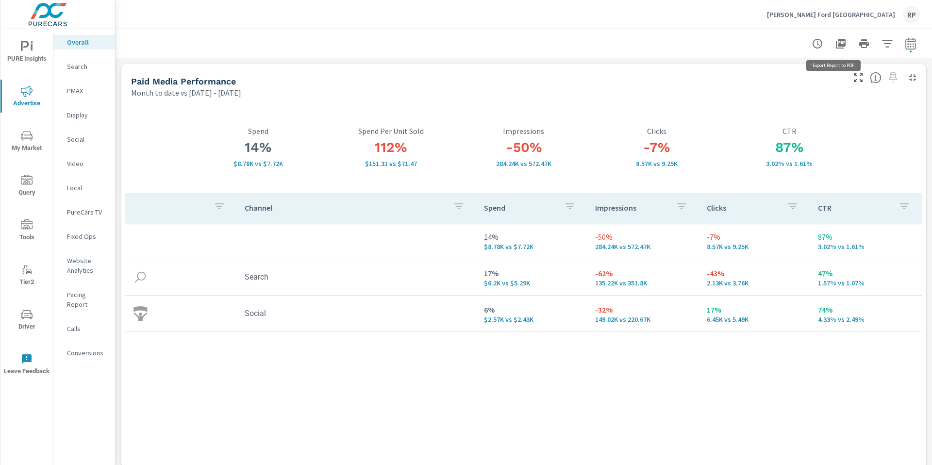
click at [836, 45] on icon "button" at bounding box center [841, 44] width 10 height 10
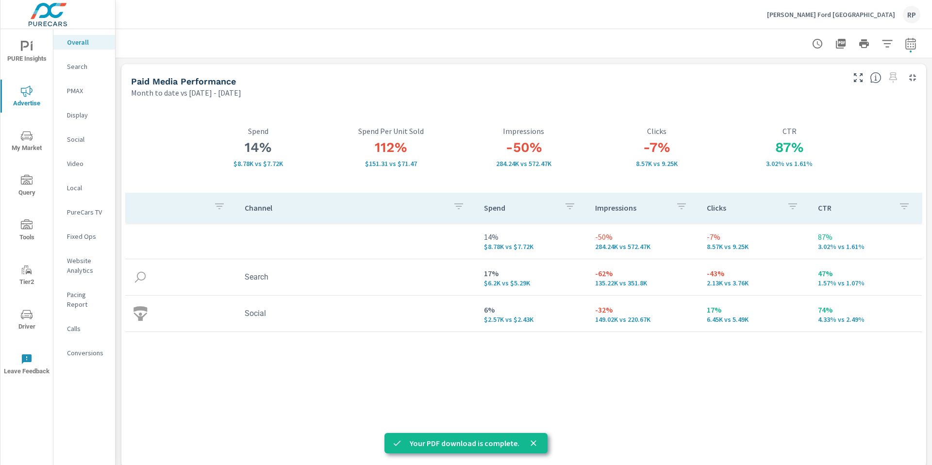
click at [907, 16] on div "RP" at bounding box center [911, 14] width 17 height 17
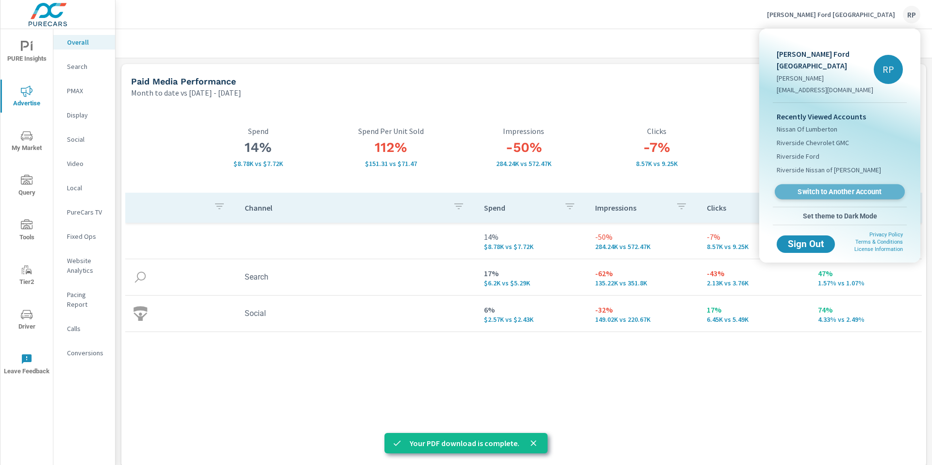
click at [829, 184] on link "Switch to Another Account" at bounding box center [839, 191] width 130 height 15
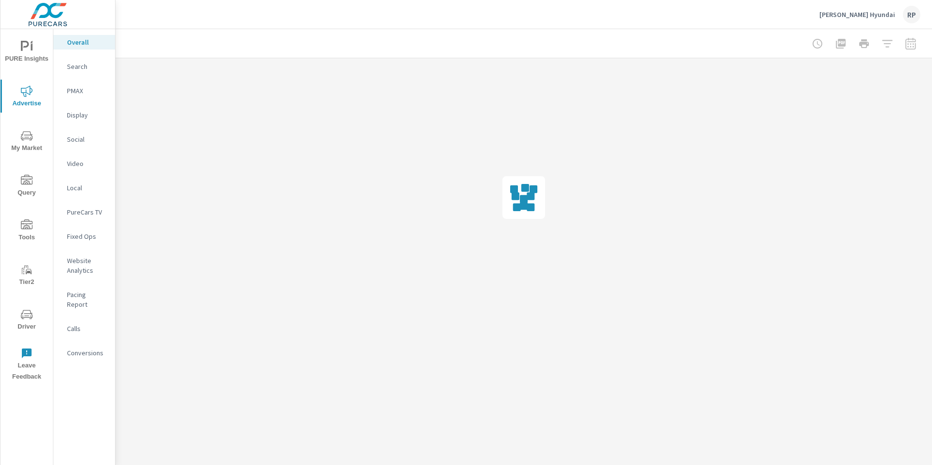
click at [22, 238] on span "Tools" at bounding box center [26, 231] width 47 height 24
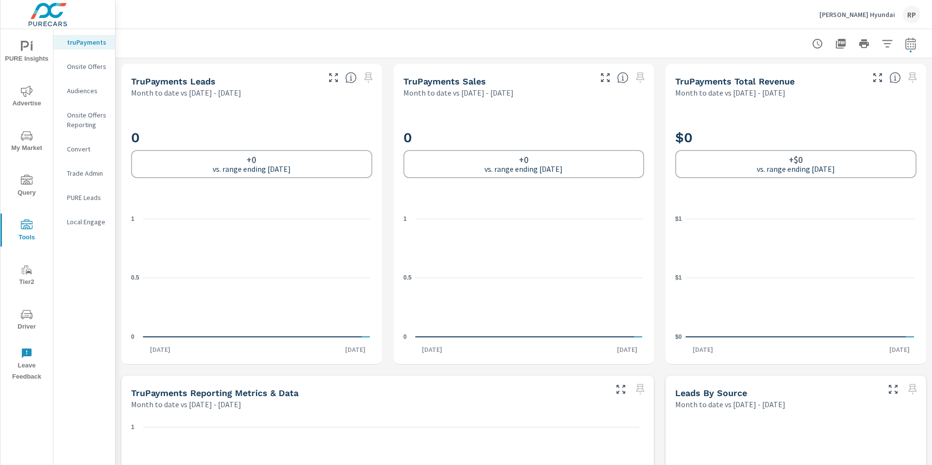
click at [26, 319] on icon "nav menu" at bounding box center [27, 315] width 12 height 12
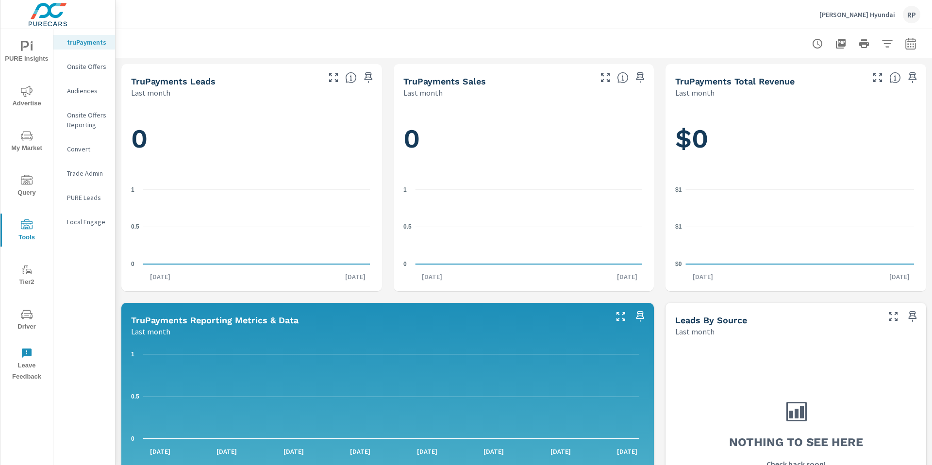
click at [91, 175] on p "Trade Admin" at bounding box center [87, 173] width 40 height 10
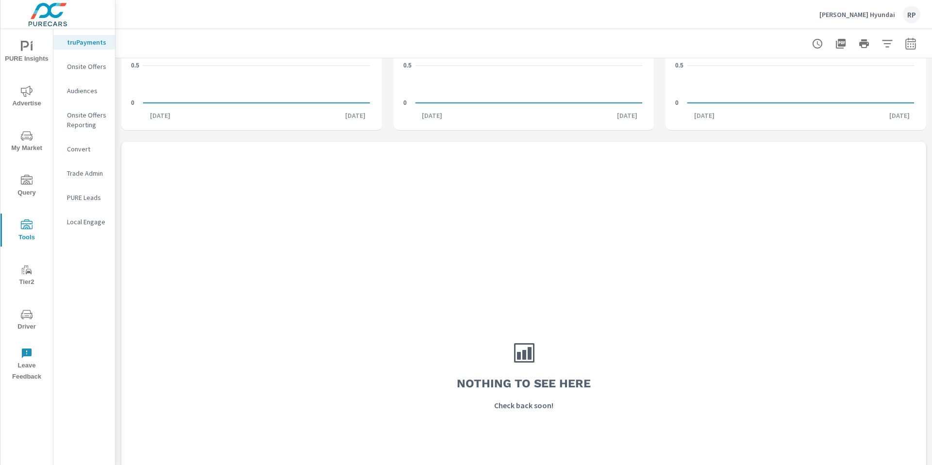
scroll to position [787, 0]
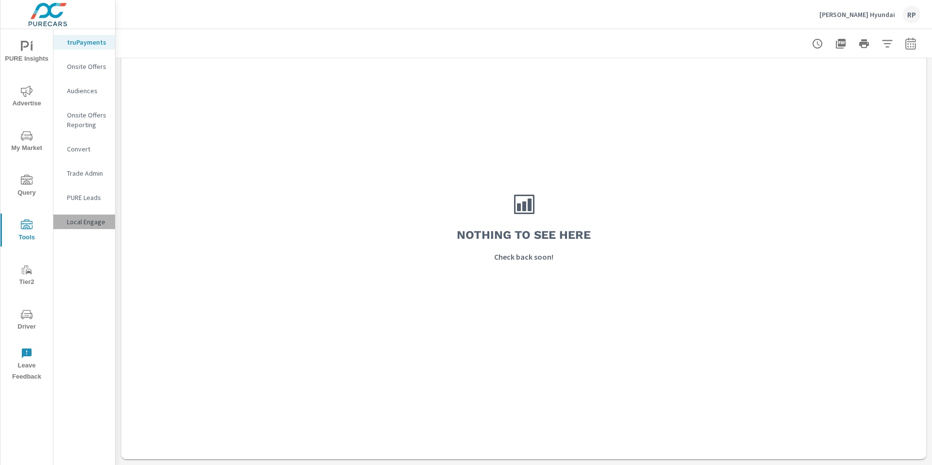
click at [78, 220] on p "Local Engage" at bounding box center [87, 222] width 40 height 10
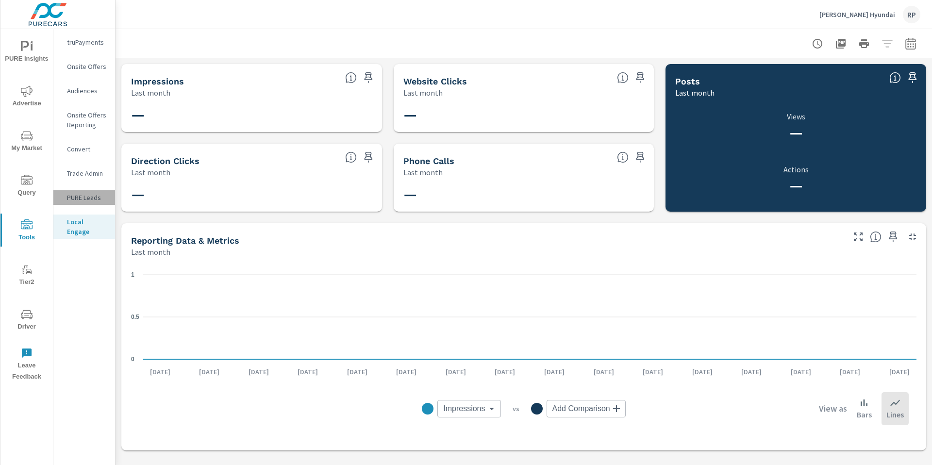
click at [83, 193] on p "PURE Leads" at bounding box center [87, 198] width 40 height 10
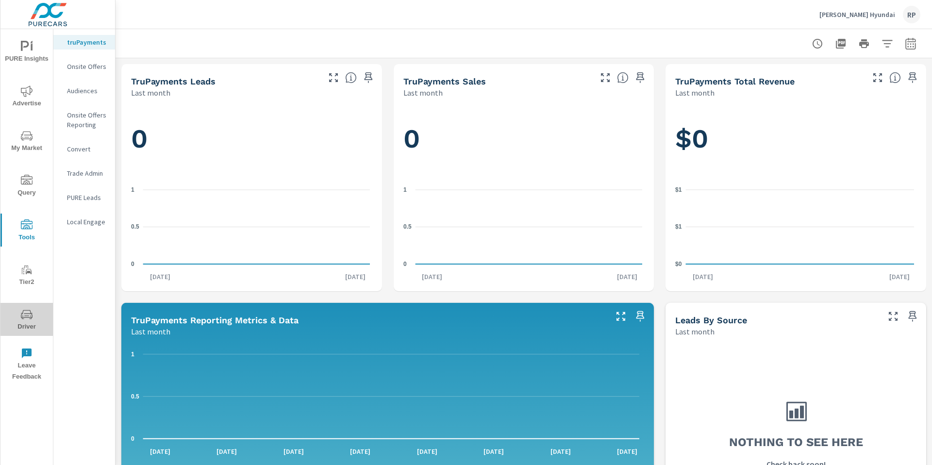
click at [33, 325] on span "Driver" at bounding box center [26, 321] width 47 height 24
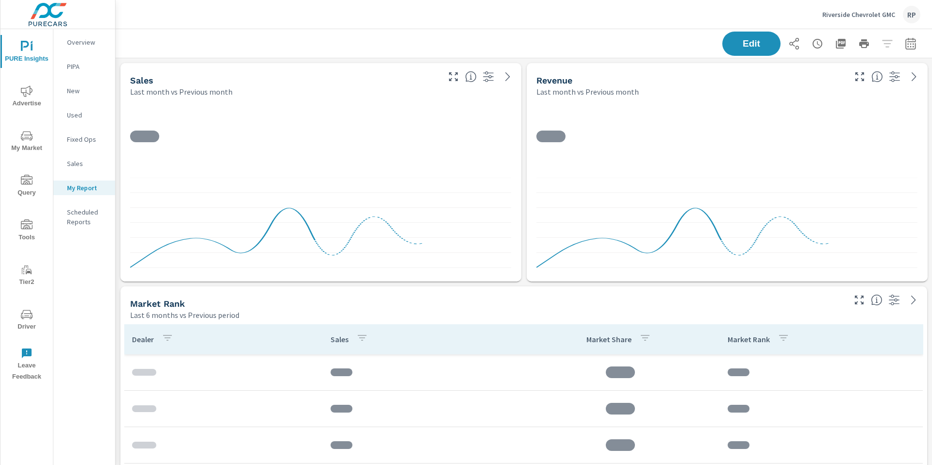
scroll to position [3479, 824]
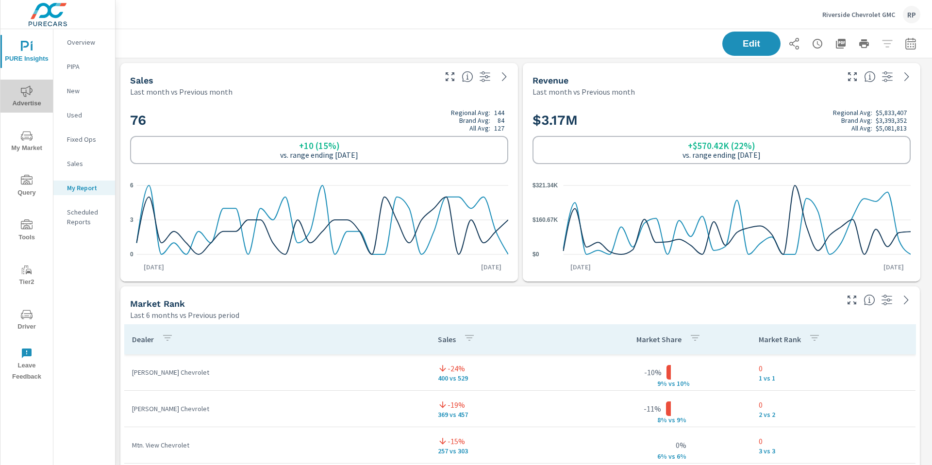
click at [31, 86] on icon "nav menu" at bounding box center [27, 91] width 12 height 12
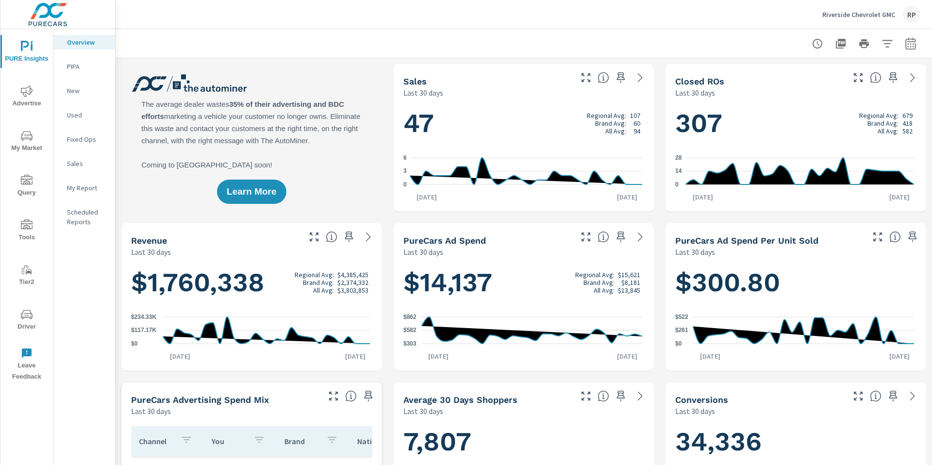
click at [901, 50] on button "button" at bounding box center [910, 43] width 19 height 19
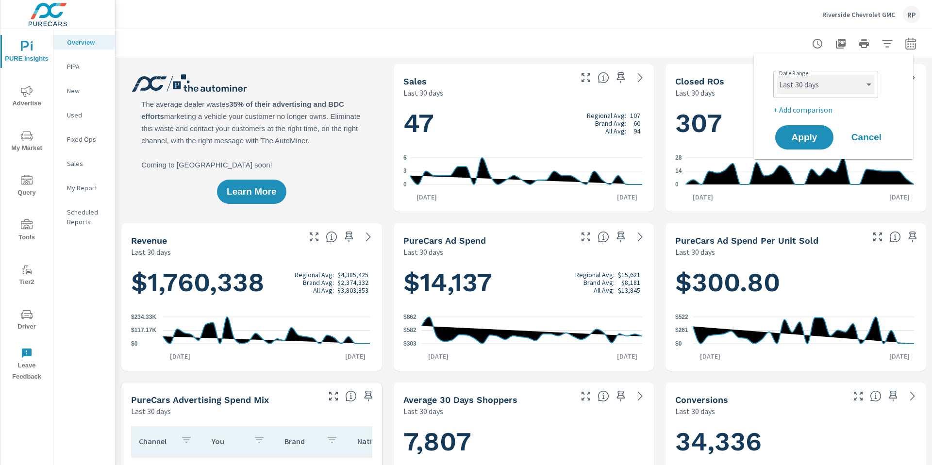
click at [848, 91] on select "Custom Yesterday Last week Last 7 days Last 14 days Last 30 days Last 45 days L…" at bounding box center [825, 84] width 97 height 19
click at [777, 75] on select "Custom Yesterday Last week Last 7 days Last 14 days Last 30 days Last 45 days L…" at bounding box center [825, 84] width 97 height 19
select select "Month to date"
click at [821, 108] on p "+ Add comparison" at bounding box center [835, 110] width 124 height 12
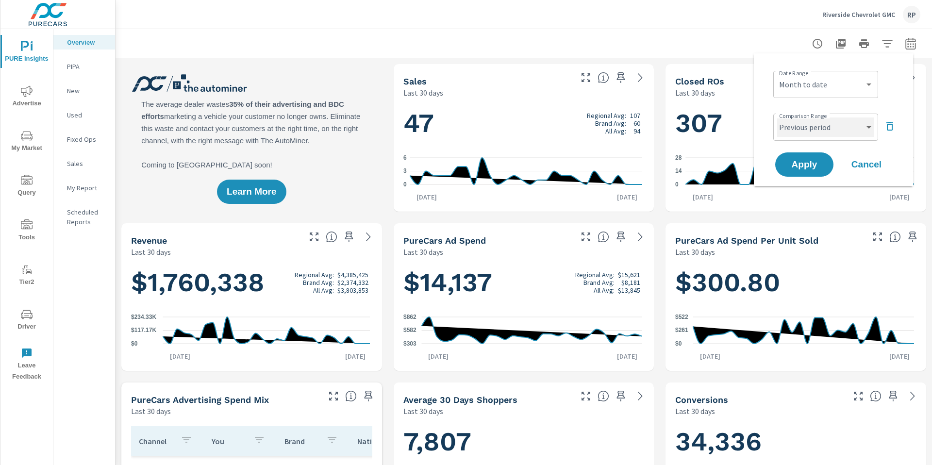
click at [811, 132] on select "Custom Previous period Previous month Previous year" at bounding box center [825, 126] width 97 height 19
click at [777, 117] on select "Custom Previous period Previous month Previous year" at bounding box center [825, 126] width 97 height 19
select select "custom"
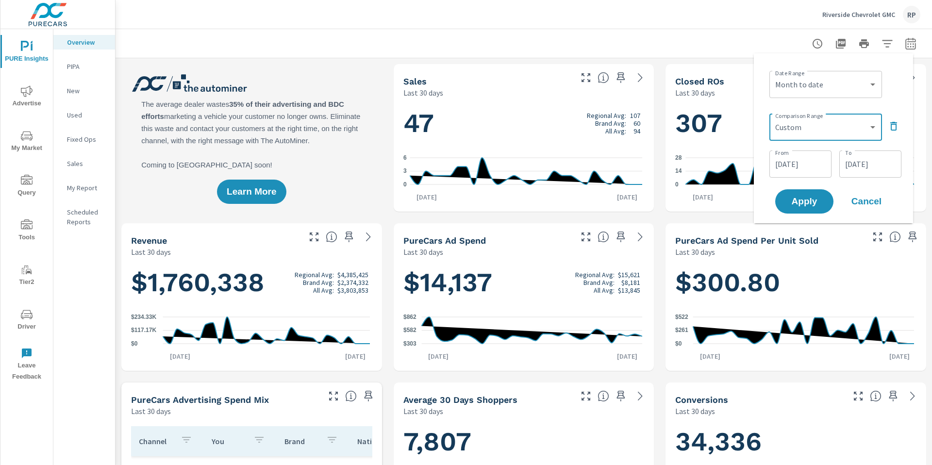
click at [804, 166] on input "08/03/2025" at bounding box center [800, 163] width 54 height 19
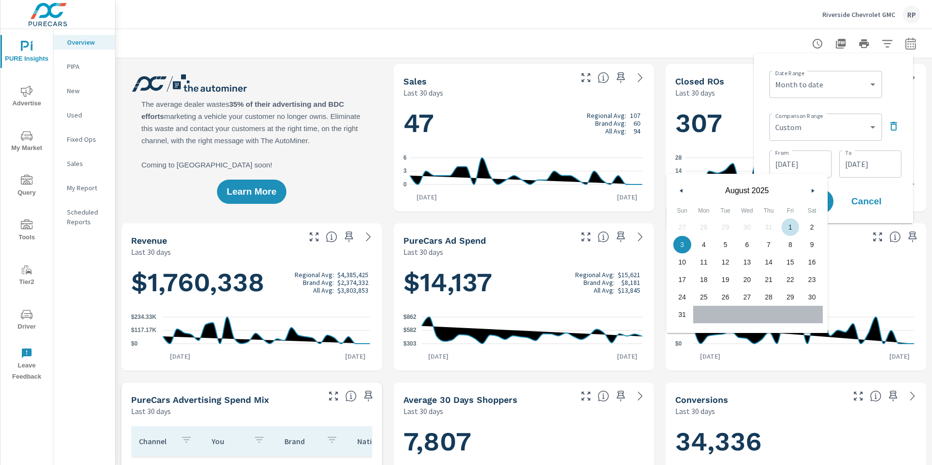
click at [783, 225] on span "1" at bounding box center [790, 227] width 22 height 13
type input "08/01/2025"
click at [850, 157] on input "08/31/2025" at bounding box center [870, 163] width 54 height 19
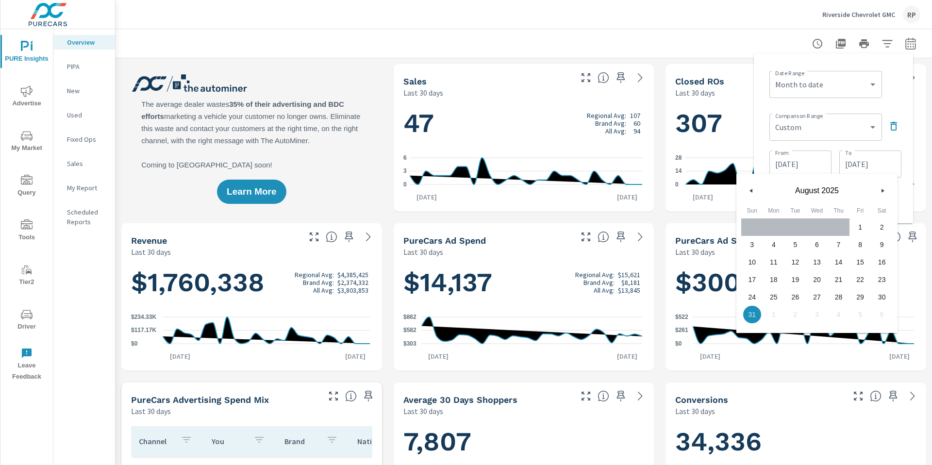
drag, startPoint x: 840, startPoint y: 295, endPoint x: 843, endPoint y: 271, distance: 24.0
click at [840, 295] on span "28" at bounding box center [838, 297] width 22 height 13
type input "08/28/2025"
click at [883, 96] on div "Date Range Custom Yesterday Last week Last 7 days Last 14 days Last 30 days Las…" at bounding box center [835, 83] width 132 height 33
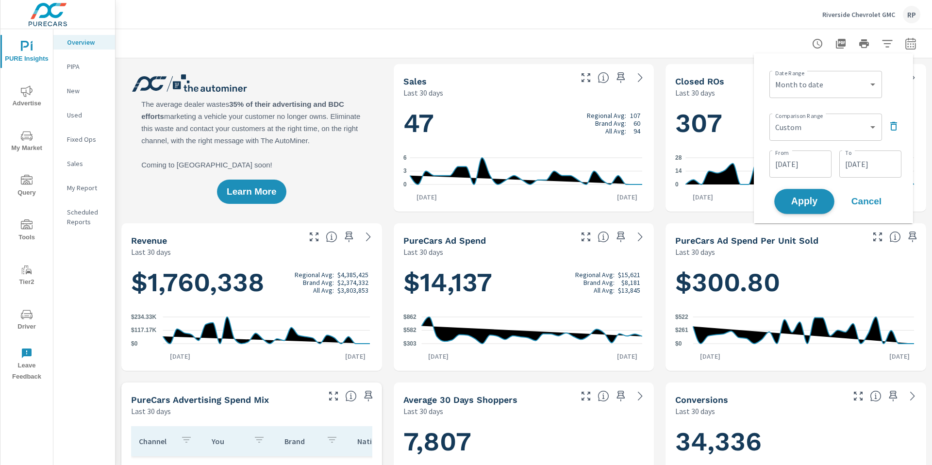
click at [804, 212] on button "Apply" at bounding box center [804, 201] width 60 height 25
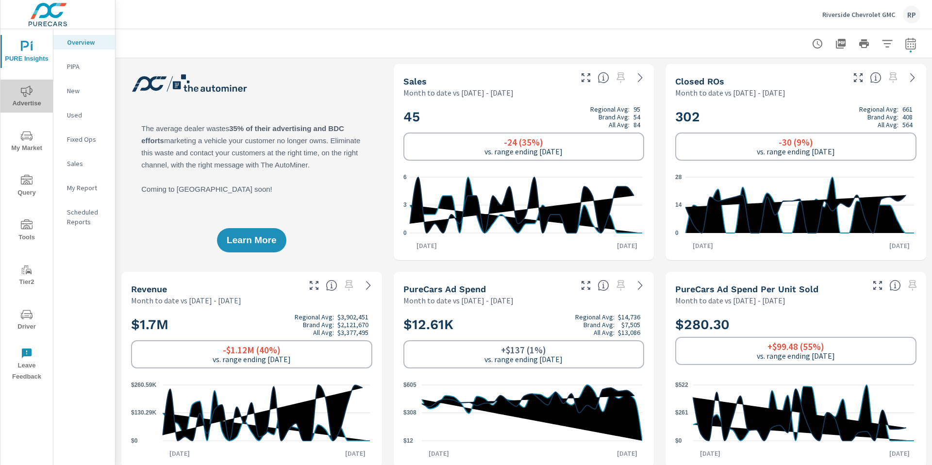
click at [34, 90] on span "Advertise" at bounding box center [26, 97] width 47 height 24
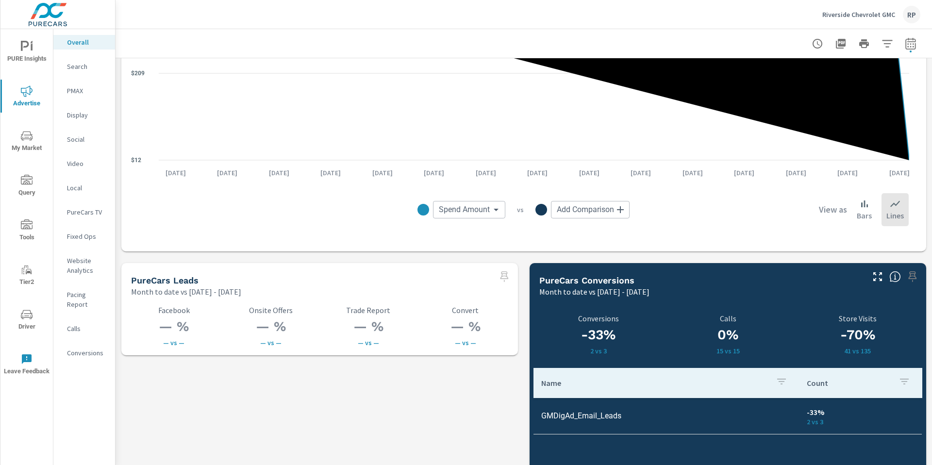
scroll to position [1359, 0]
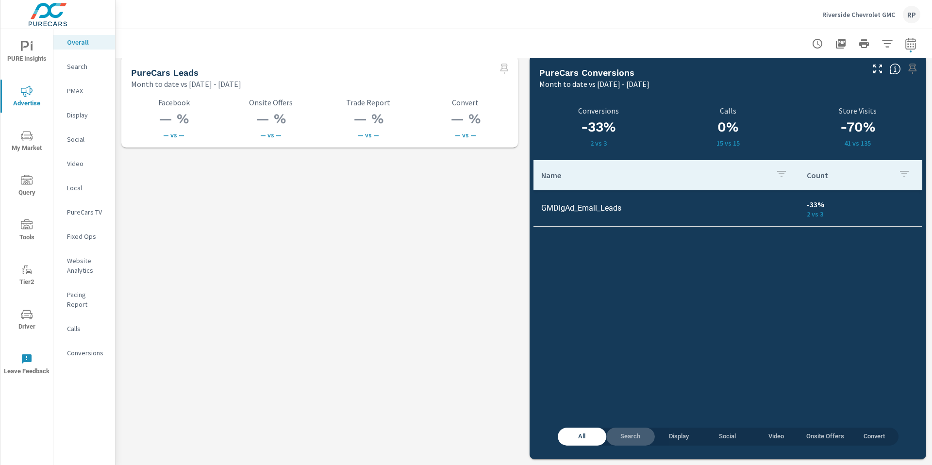
click at [630, 438] on span "Search" at bounding box center [630, 436] width 37 height 11
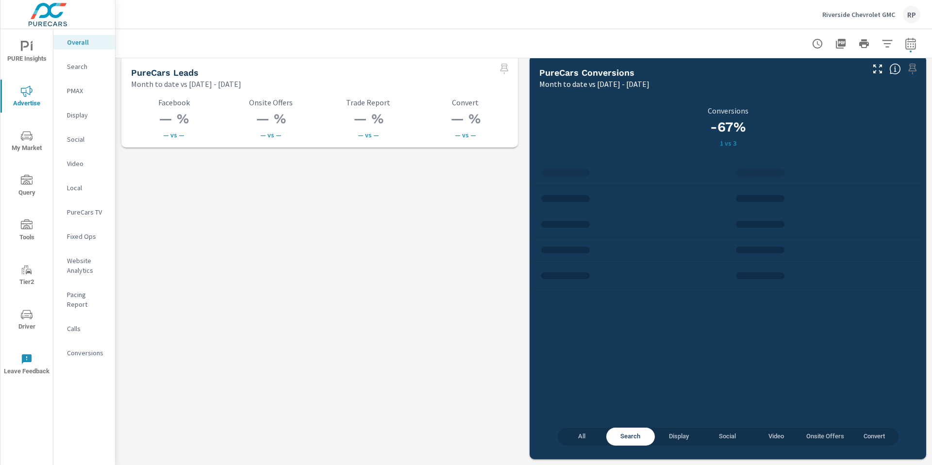
click at [592, 437] on span "All" at bounding box center [581, 436] width 37 height 11
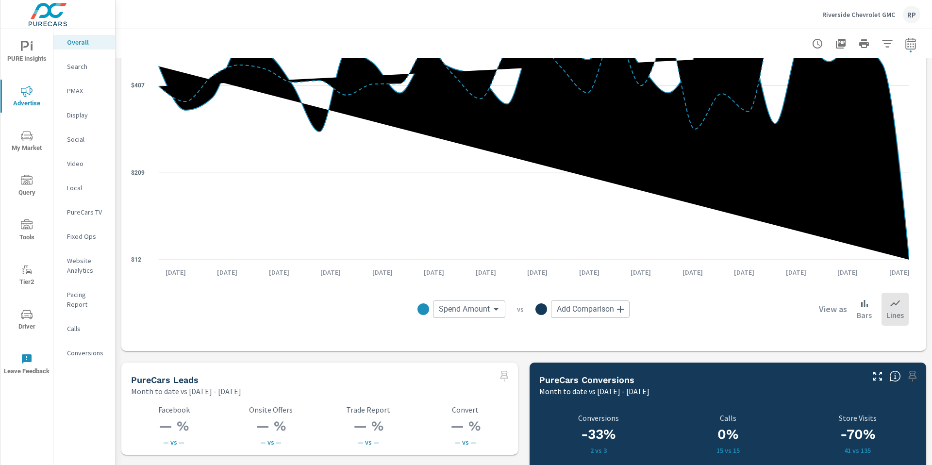
scroll to position [729, 0]
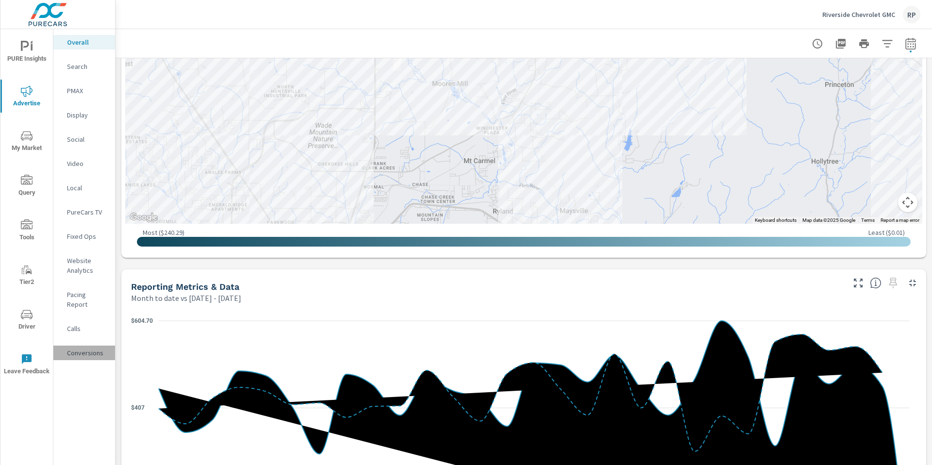
click at [73, 348] on p "Conversions" at bounding box center [87, 353] width 40 height 10
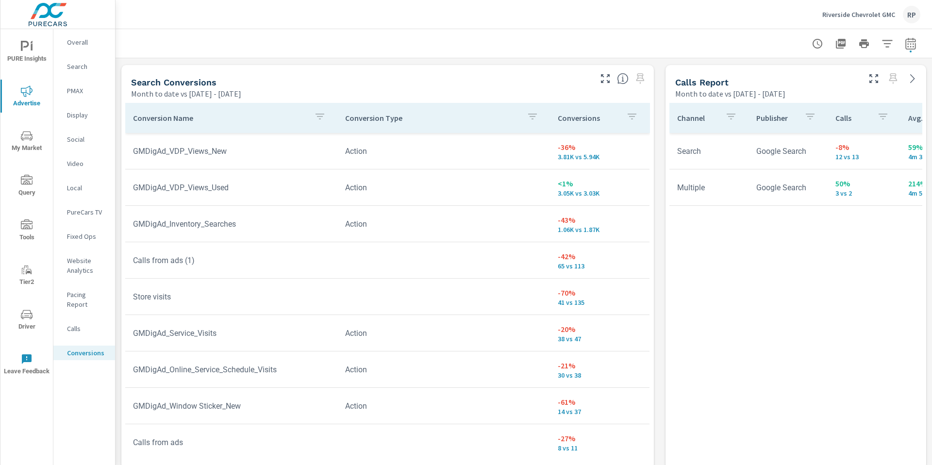
scroll to position [512, 0]
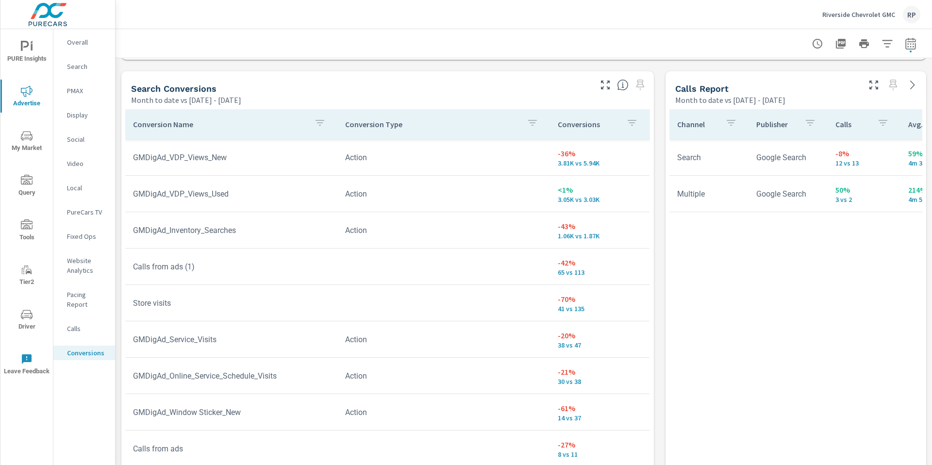
drag, startPoint x: 931, startPoint y: 92, endPoint x: 931, endPoint y: 254, distance: 162.1
click at [931, 254] on div "Conversions Drilldown Riverside Chevrolet GMC Report date range: Sep 01, 2025 -…" at bounding box center [523, 247] width 816 height 436
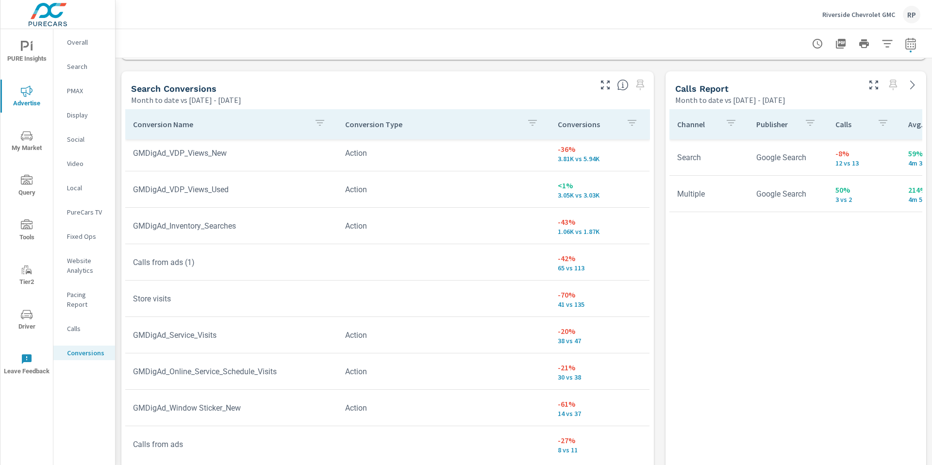
scroll to position [8, 0]
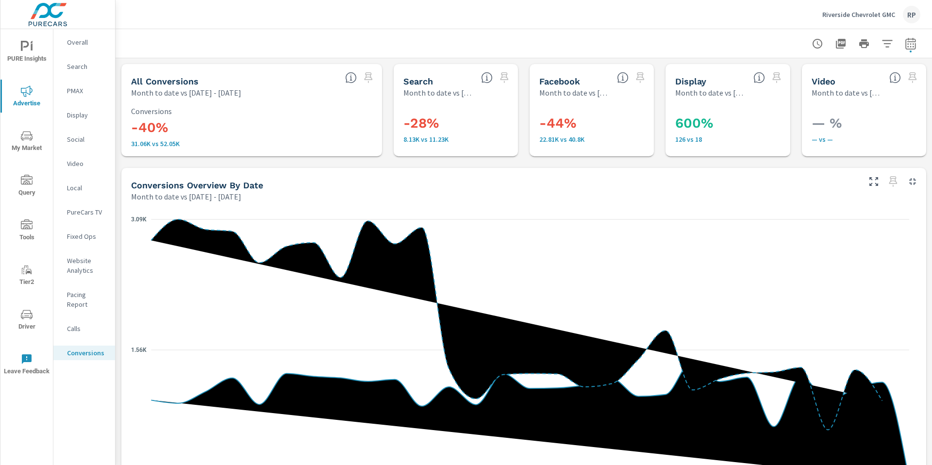
click at [79, 273] on p "Website Analytics" at bounding box center [87, 265] width 40 height 19
